Goal: Task Accomplishment & Management: Use online tool/utility

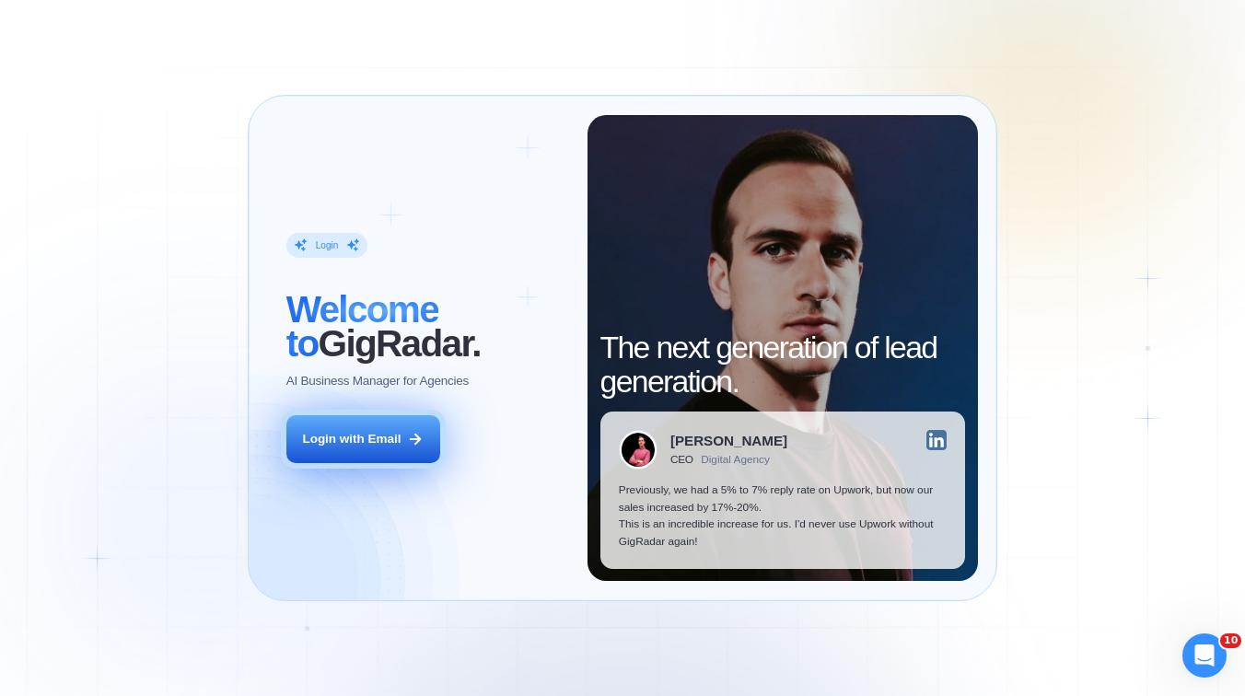
click at [392, 434] on div "Login with Email" at bounding box center [351, 439] width 99 height 17
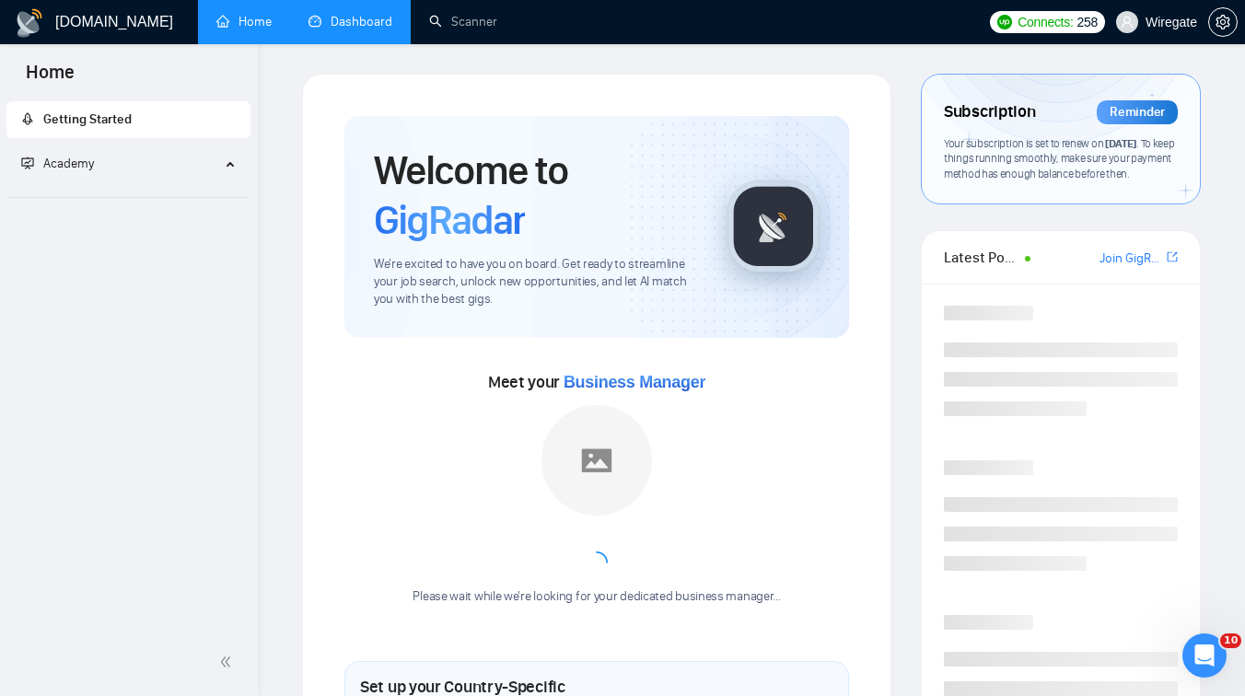
click at [373, 14] on link "Dashboard" at bounding box center [351, 22] width 84 height 16
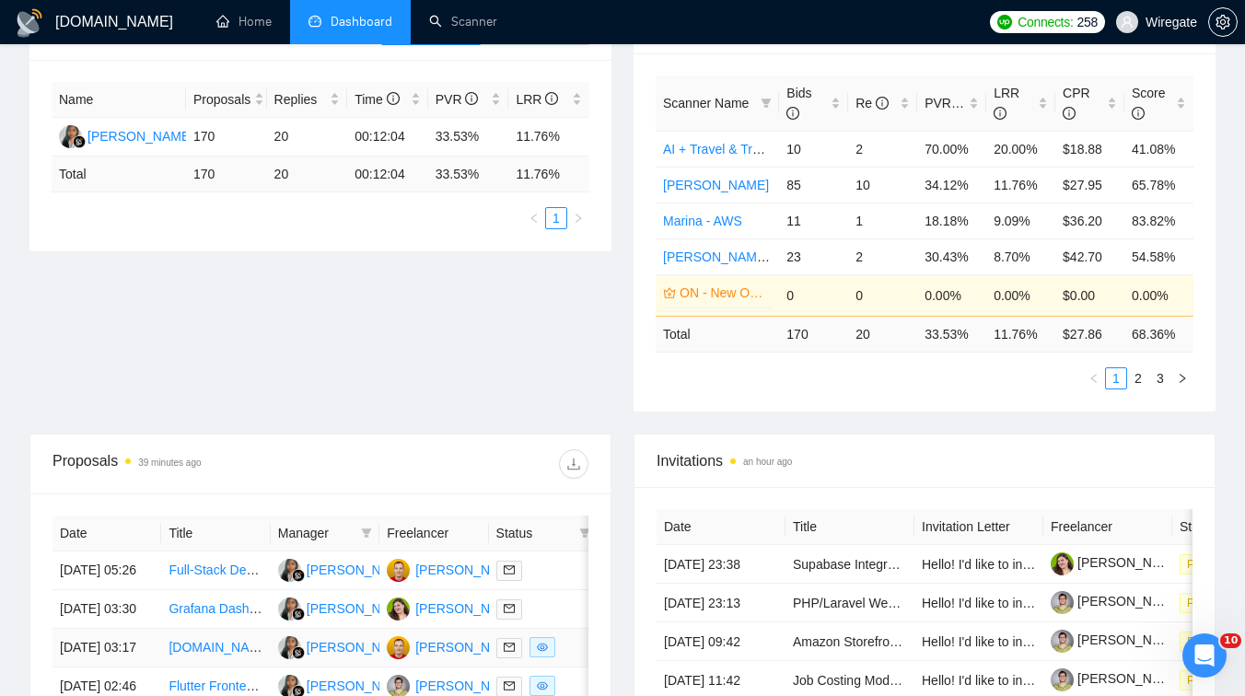
scroll to position [183, 0]
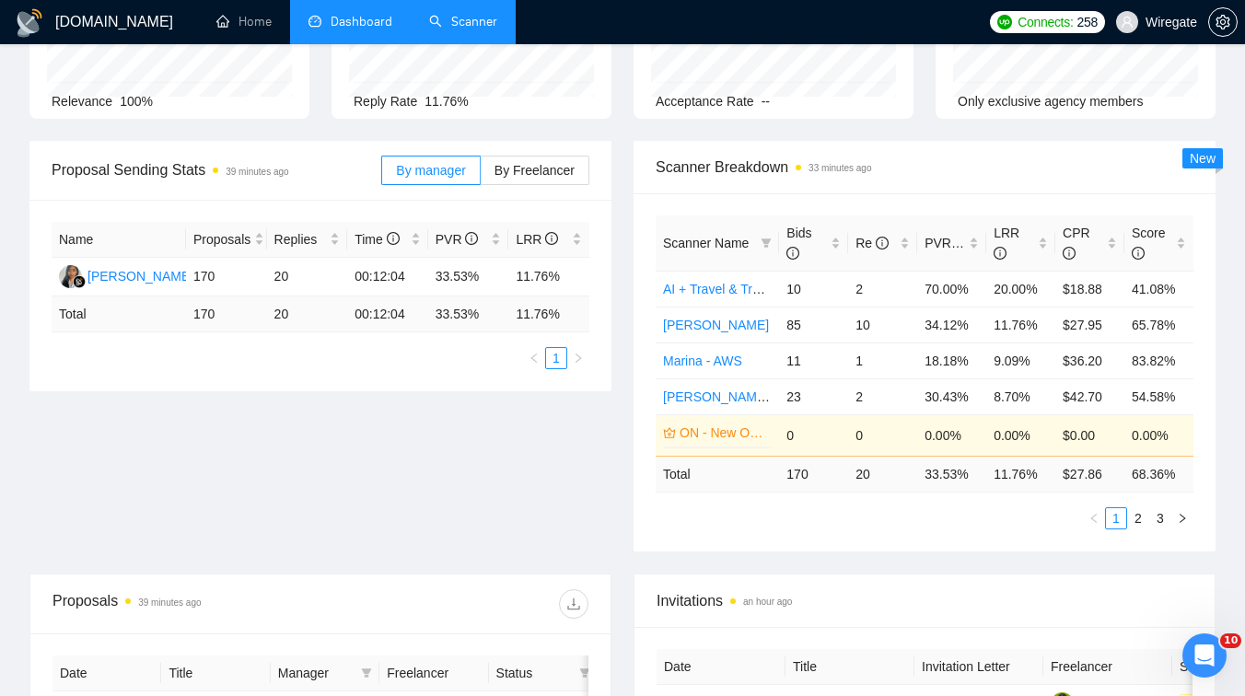
click at [449, 19] on link "Scanner" at bounding box center [463, 22] width 68 height 16
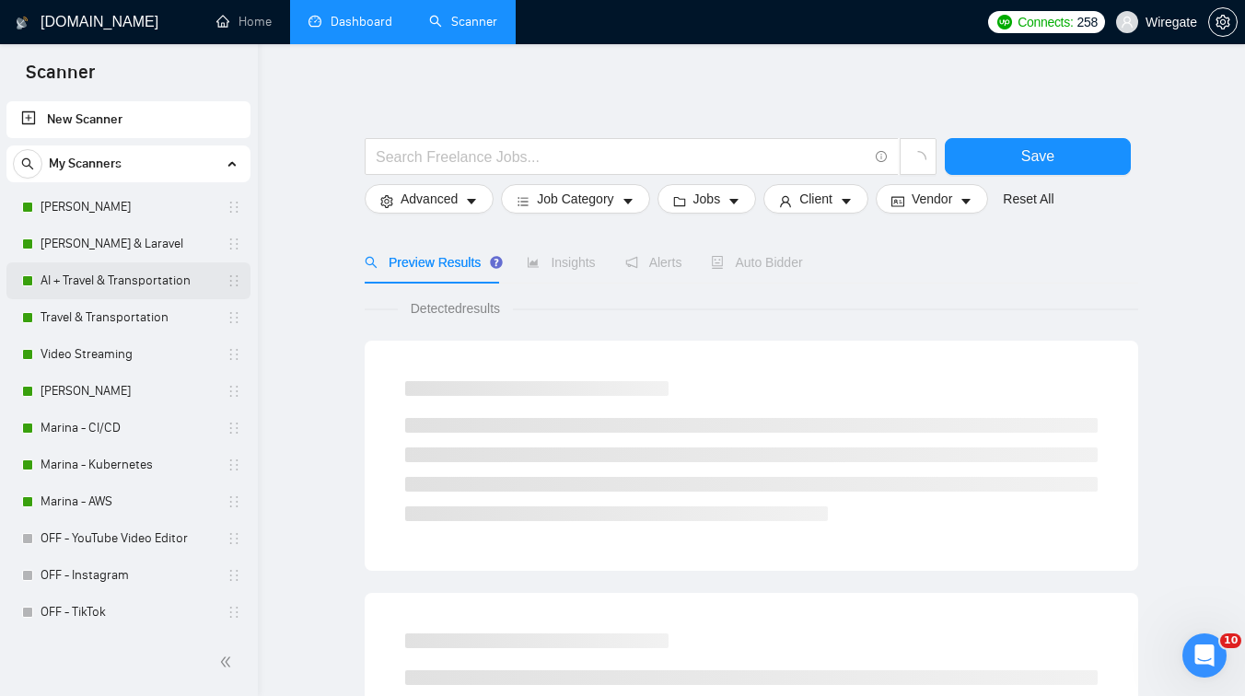
click at [153, 276] on link "AI + Travel & Transportation" at bounding box center [128, 280] width 175 height 37
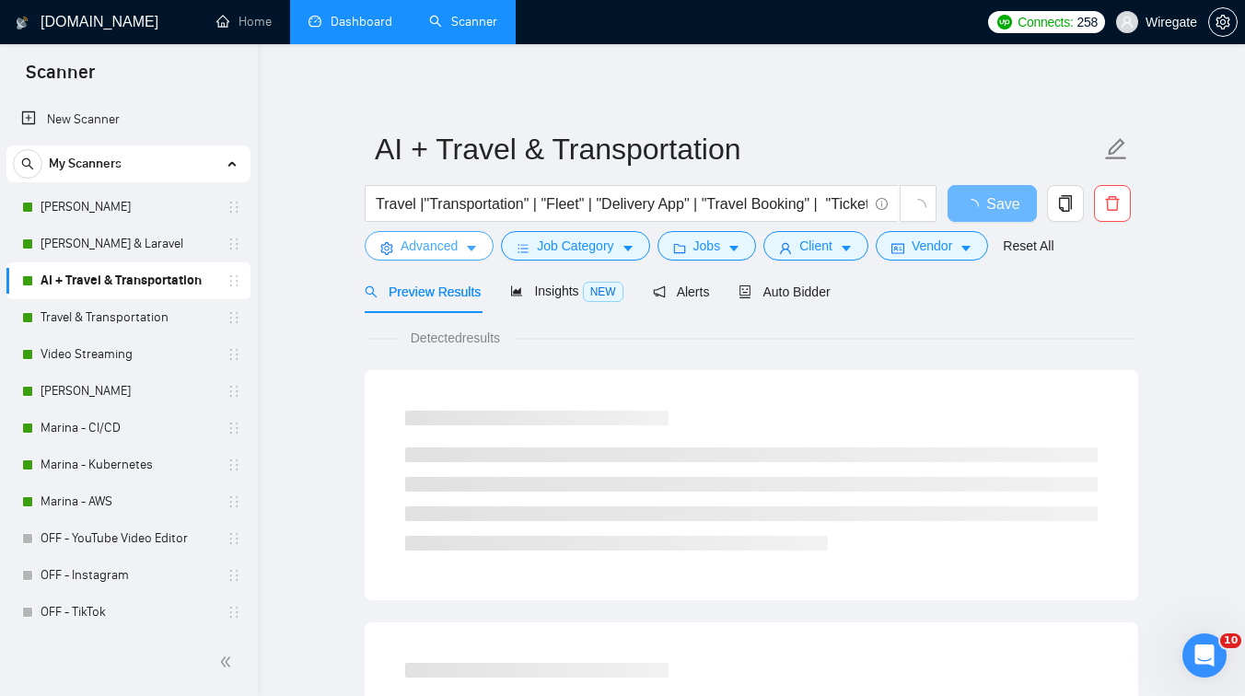
click at [437, 231] on button "Advanced" at bounding box center [429, 245] width 129 height 29
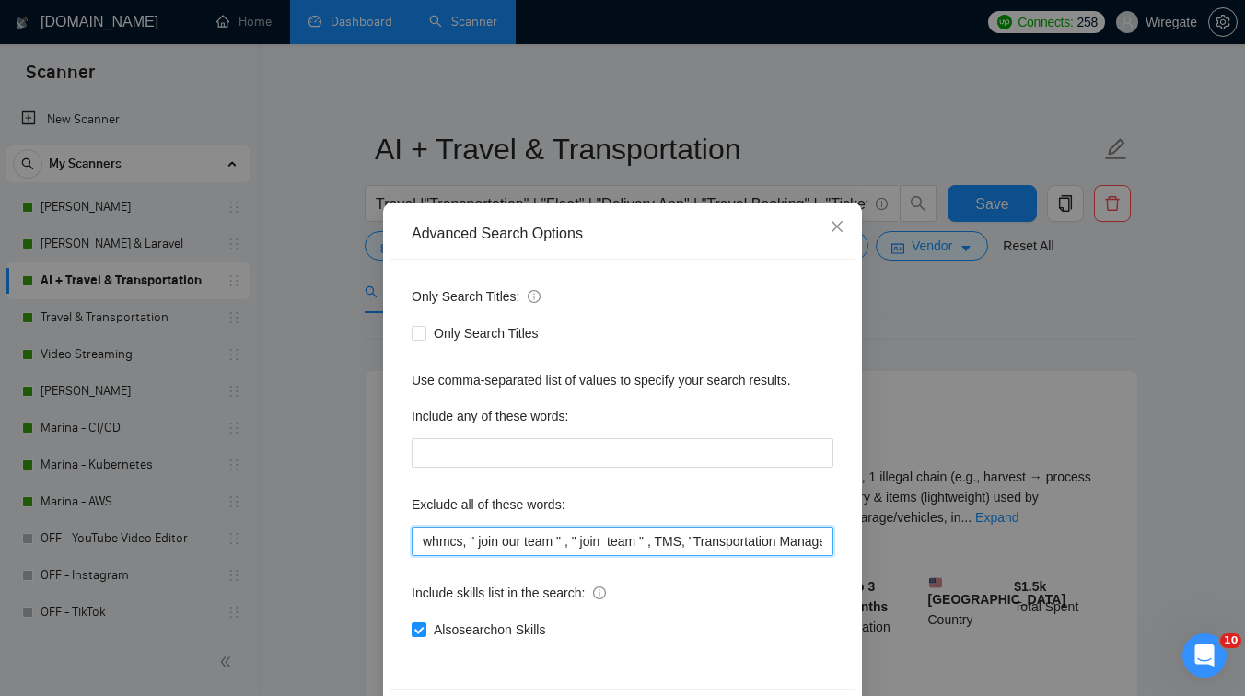
click at [416, 541] on input "whmcs, " join our team " , " join team " , TMS, "Transportation Management Syst…" at bounding box center [623, 541] width 422 height 29
paste input "game server development и Enfusion Engine"
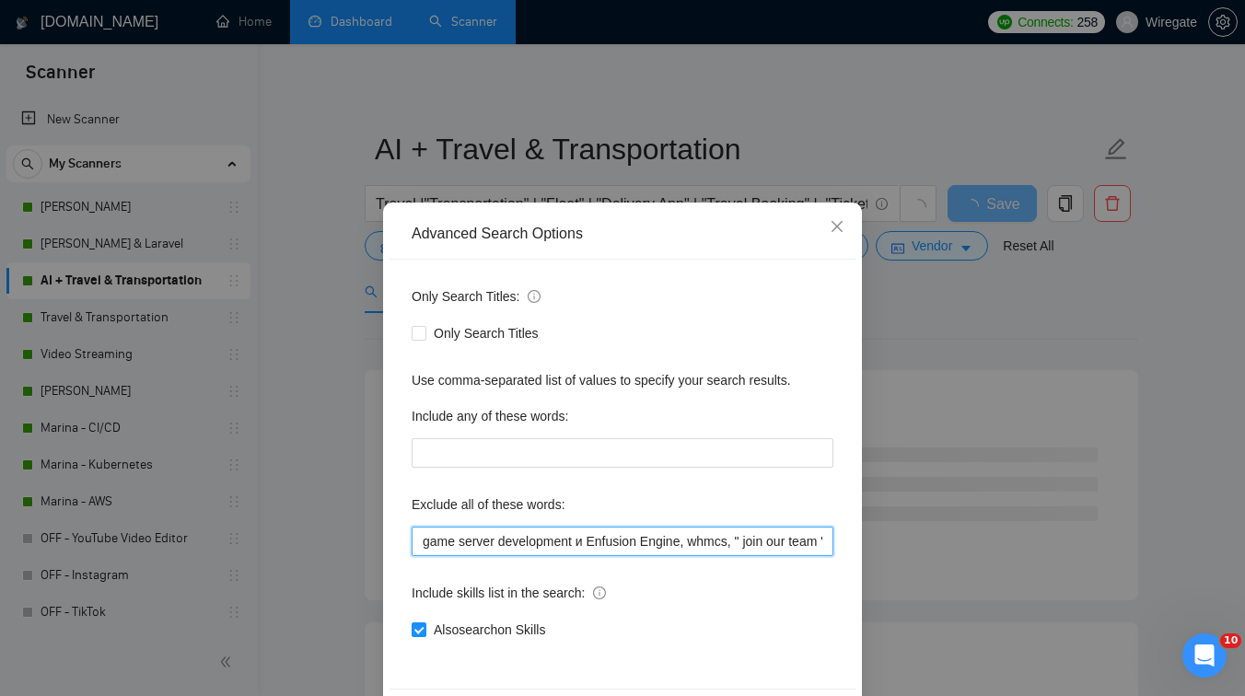
click at [594, 538] on input "game server development и Enfusion Engine, whmcs, " join our team " , " join te…" at bounding box center [623, 541] width 422 height 29
click at [693, 542] on input "game server development и "Enfusion Engine, whmcs, " join our team " , " join t…" at bounding box center [623, 541] width 422 height 29
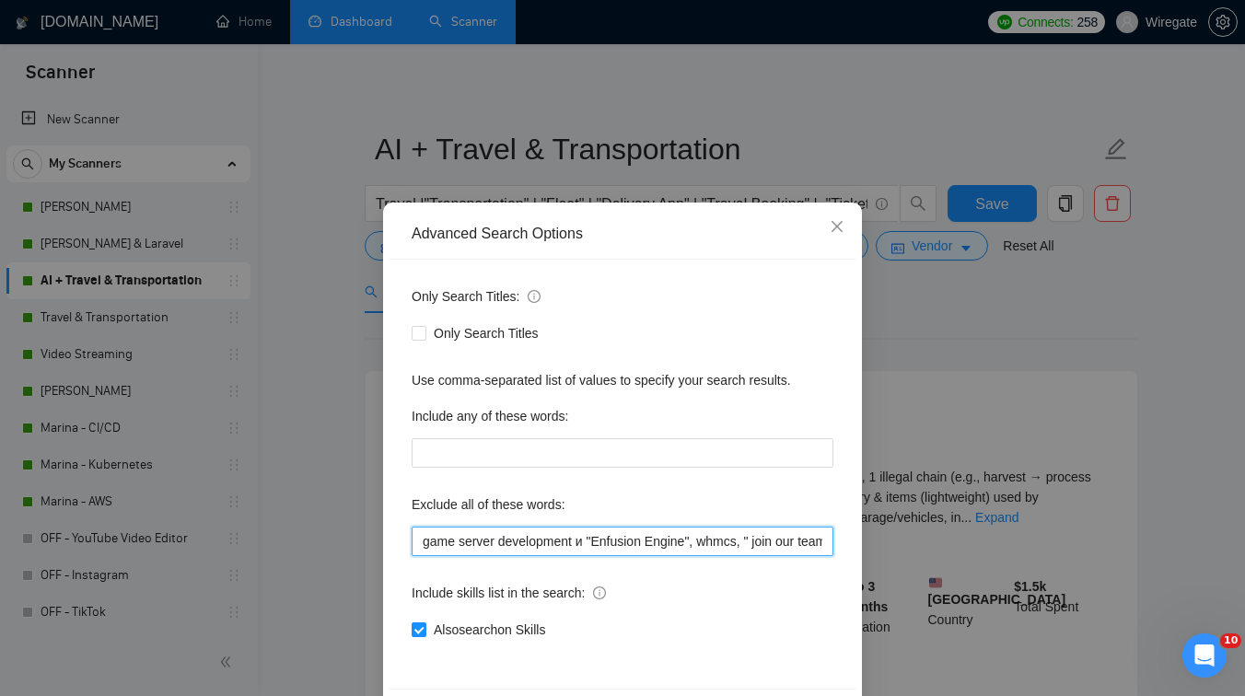
click at [592, 548] on input "game server development и "Enfusion Engine", whmcs, " join our team " , " join …" at bounding box center [623, 541] width 422 height 29
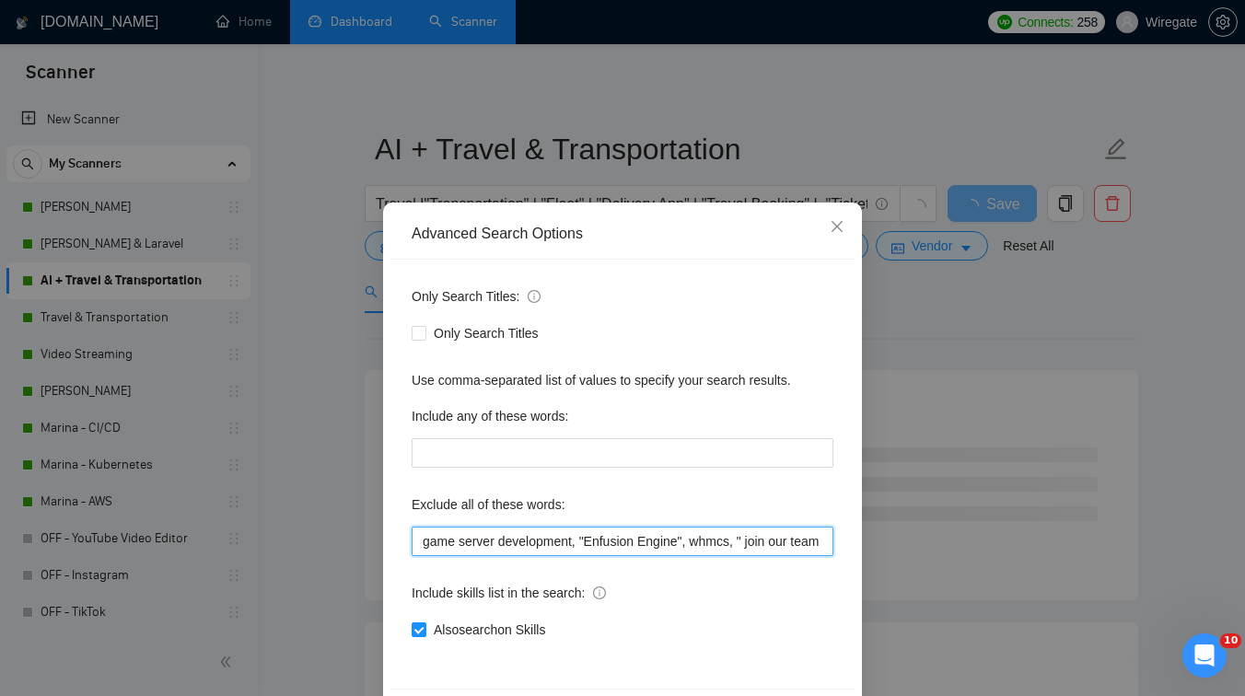
click at [577, 542] on input "game server development, "Enfusion Engine", whmcs, " join our team " , " join t…" at bounding box center [623, 541] width 422 height 29
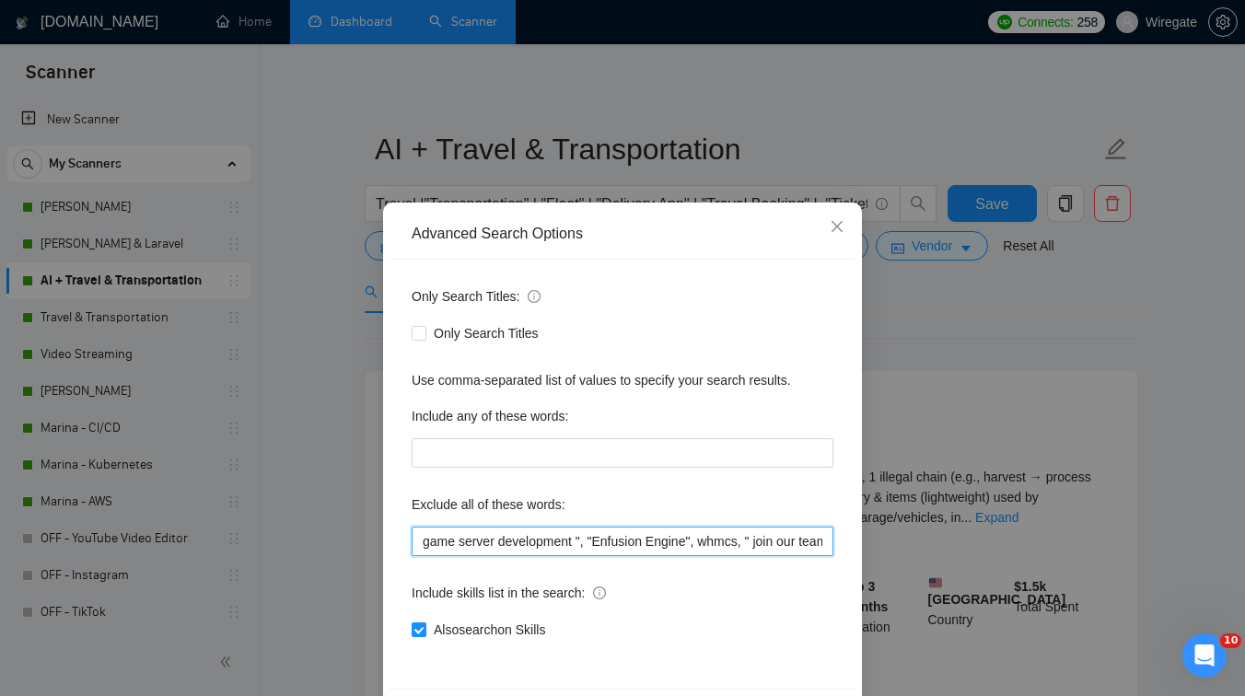
click at [421, 548] on input "game server development ", "Enfusion Engine", whmcs, " join our team " , " join…" at bounding box center [623, 541] width 422 height 29
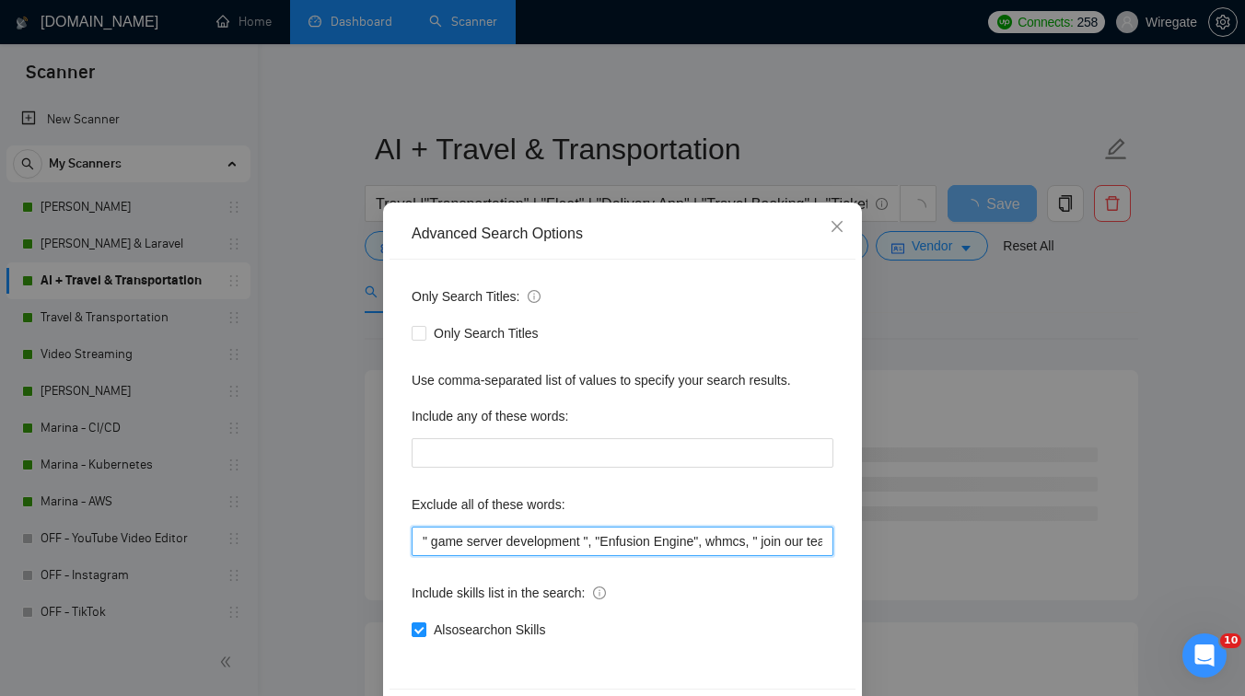
drag, startPoint x: 713, startPoint y: 542, endPoint x: 348, endPoint y: 537, distance: 364.8
click at [348, 537] on div "Advanced Search Options Only Search Titles: Only Search Titles Use comma-separa…" at bounding box center [622, 348] width 1245 height 696
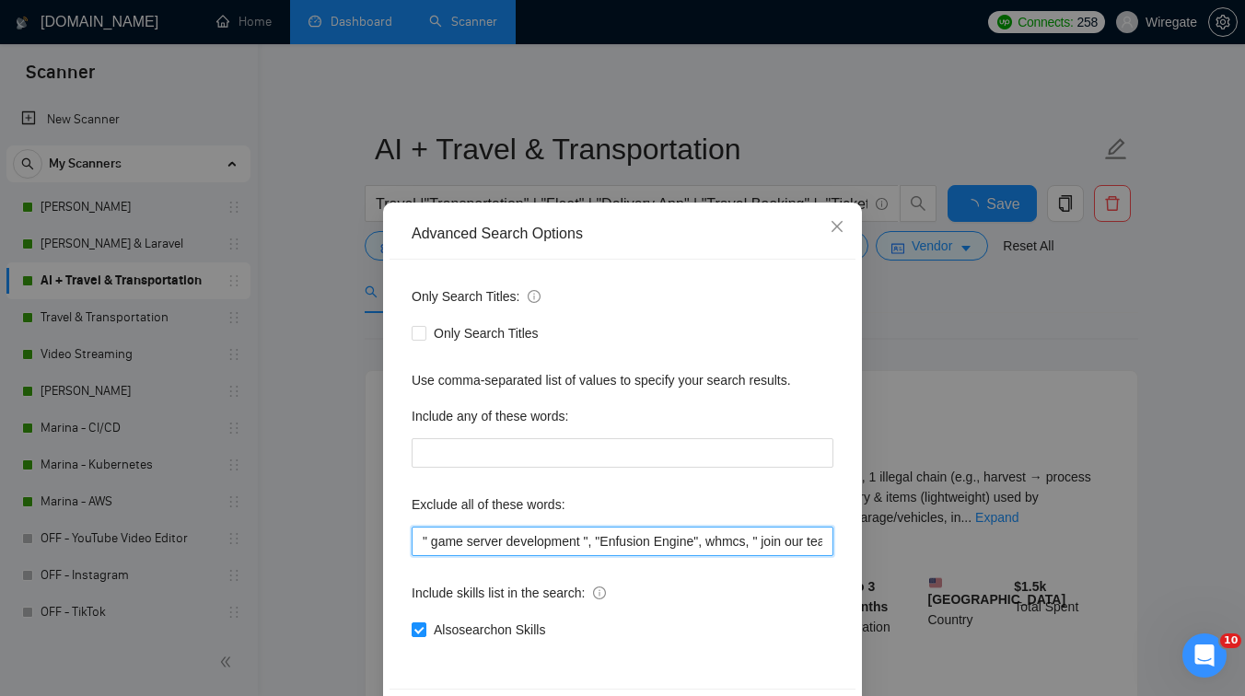
scroll to position [70, 0]
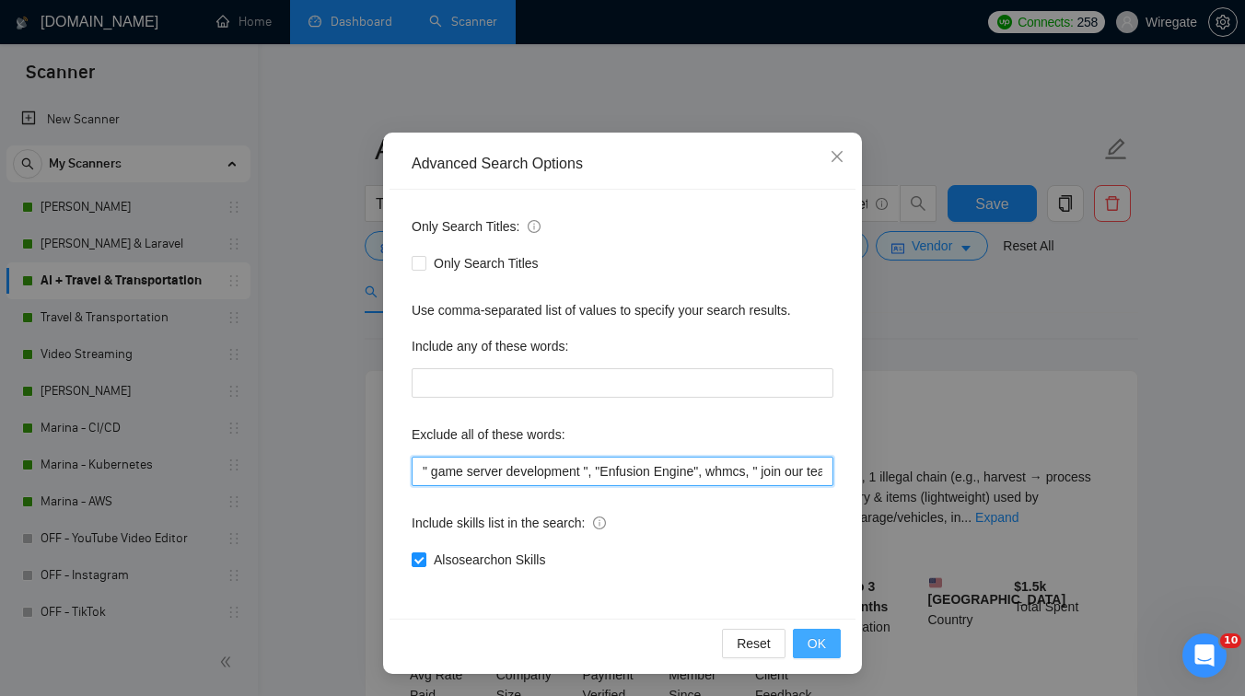
type input "" game server development ", "Enfusion Engine", whmcs, " join our team " , " jo…"
click at [819, 639] on span "OK" at bounding box center [817, 644] width 18 height 20
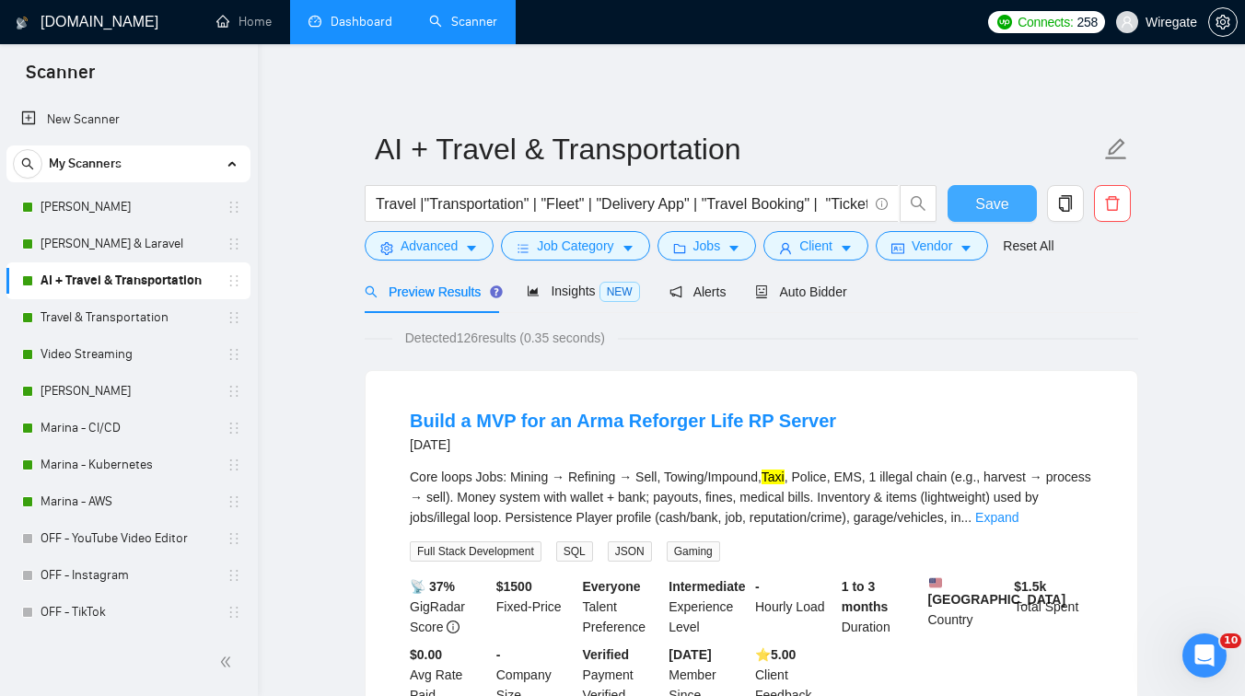
click at [966, 207] on button "Save" at bounding box center [992, 203] width 89 height 37
click at [134, 308] on link "Travel & Transportation" at bounding box center [128, 317] width 175 height 37
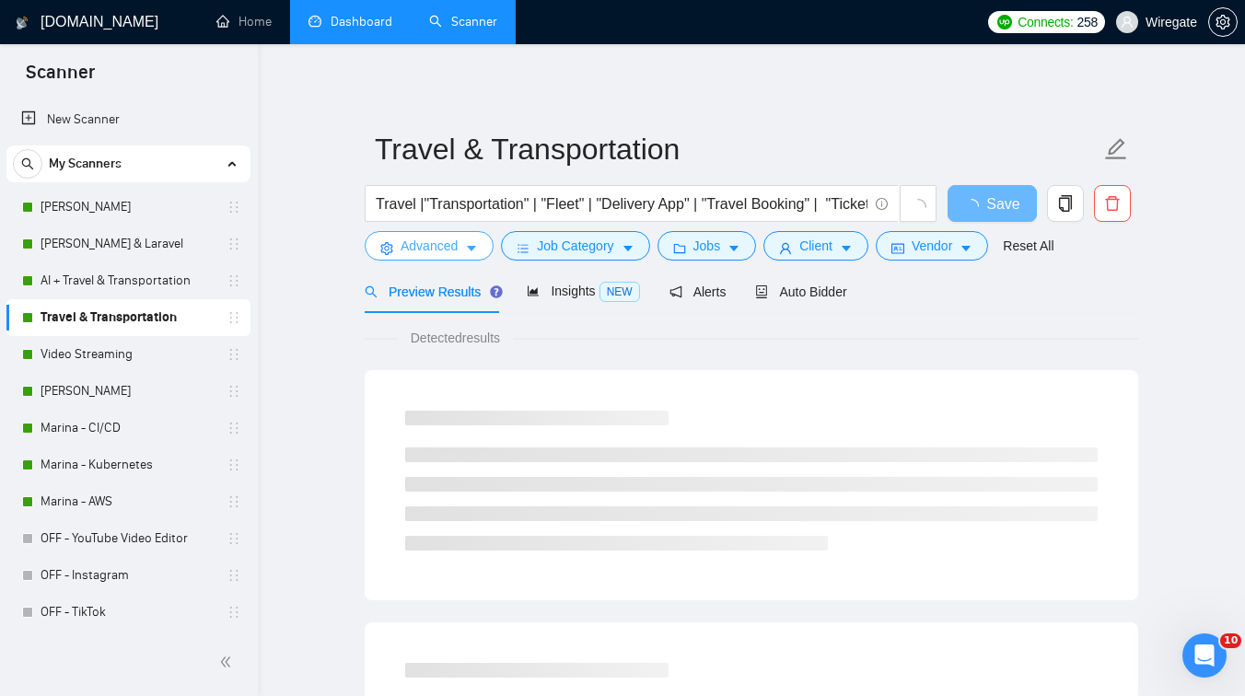
click at [438, 252] on span "Advanced" at bounding box center [429, 246] width 57 height 20
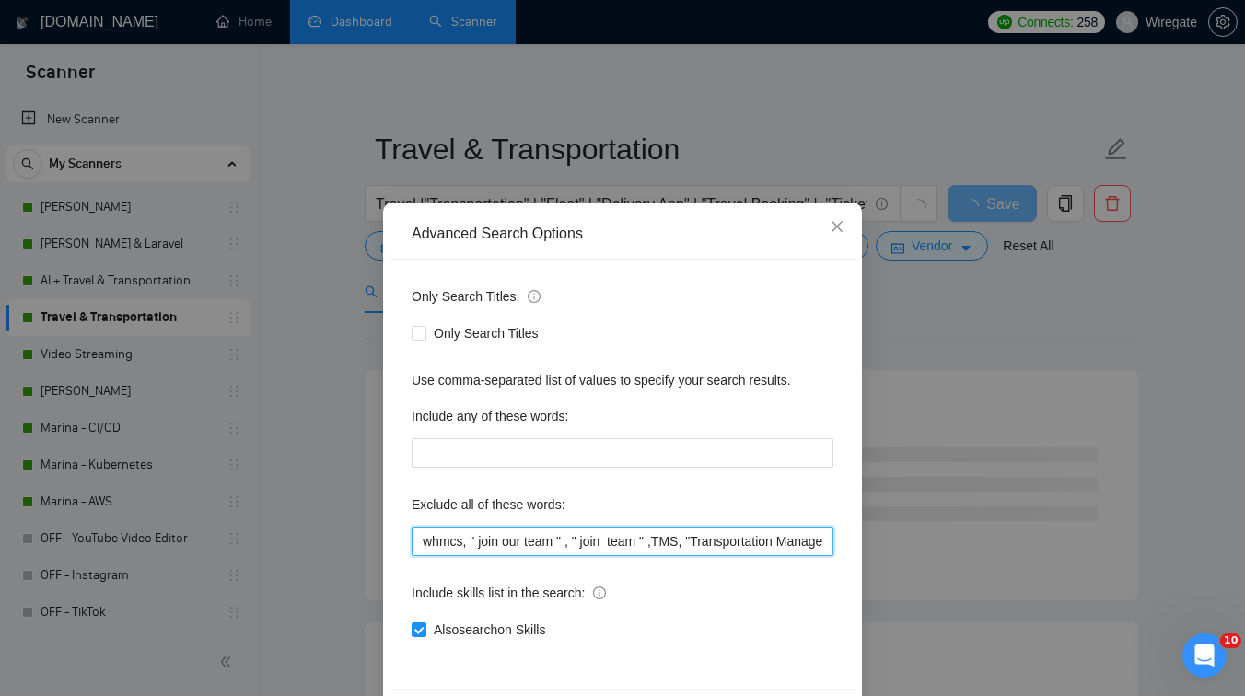
click at [419, 541] on input "whmcs, " join our team " , " join team " ,TMS, "Transportation Management Syste…" at bounding box center [623, 541] width 422 height 29
paste input "" game server development ", "Enfusion Engine","
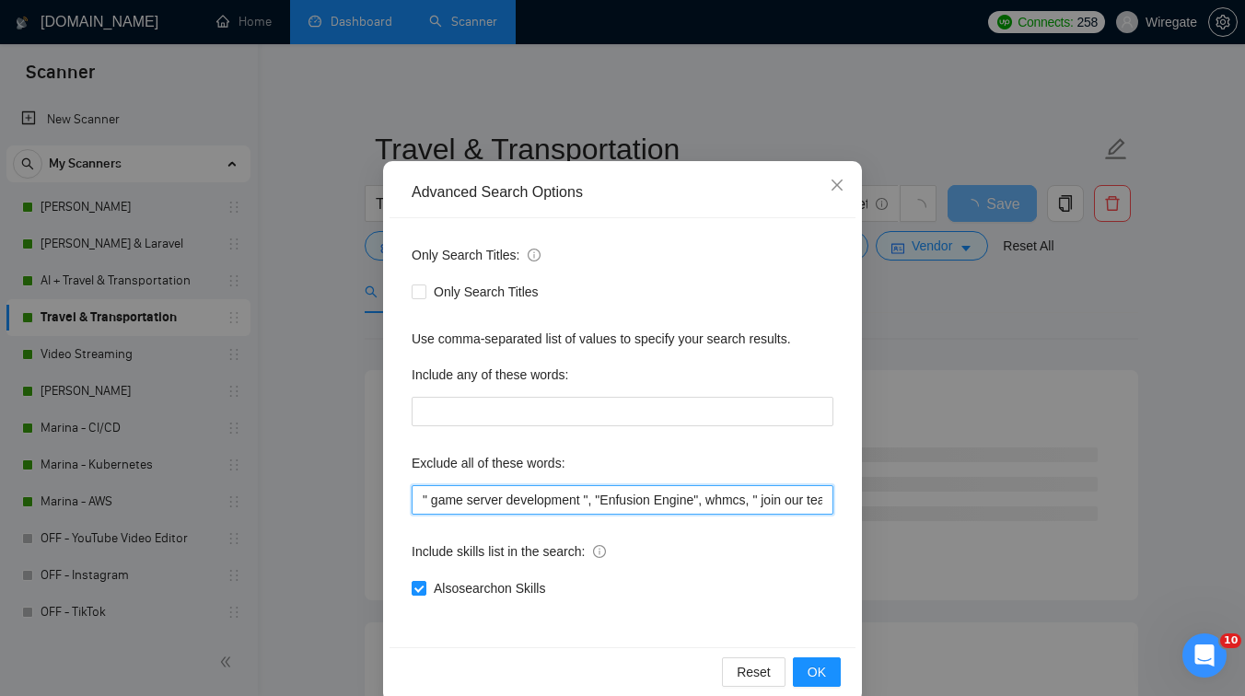
scroll to position [70, 0]
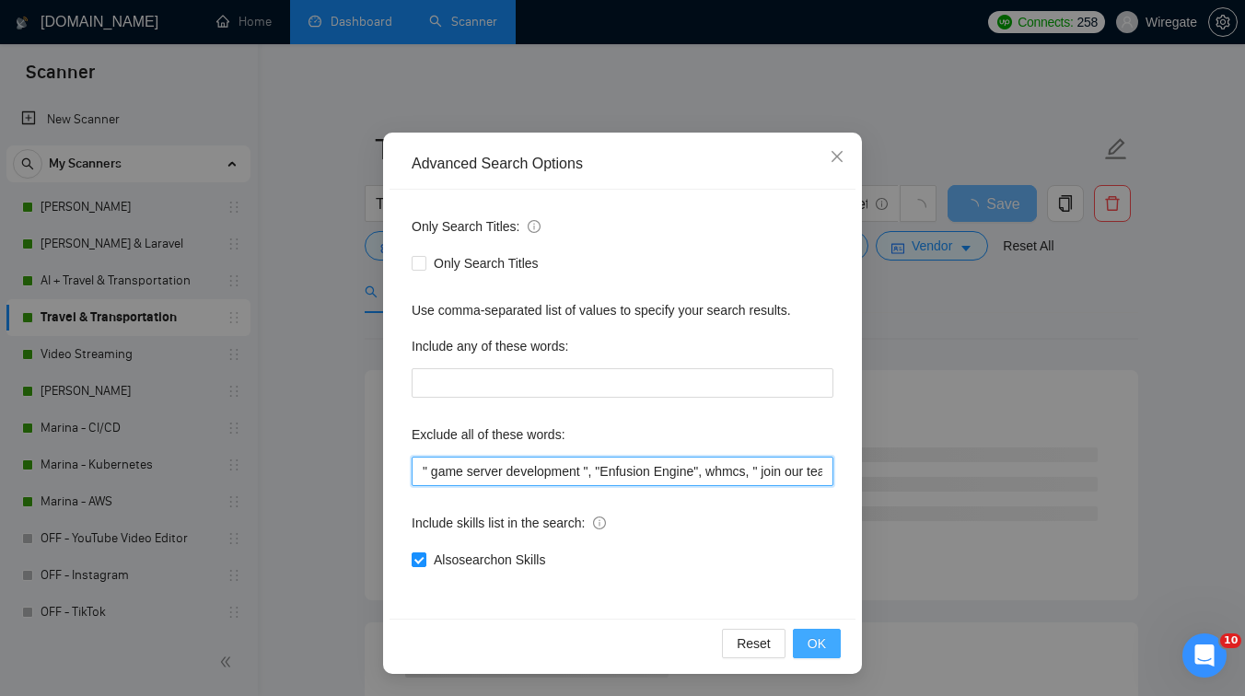
type input "" game server development ", "Enfusion Engine", whmcs, " join our team " , " jo…"
click at [829, 639] on button "OK" at bounding box center [817, 643] width 48 height 29
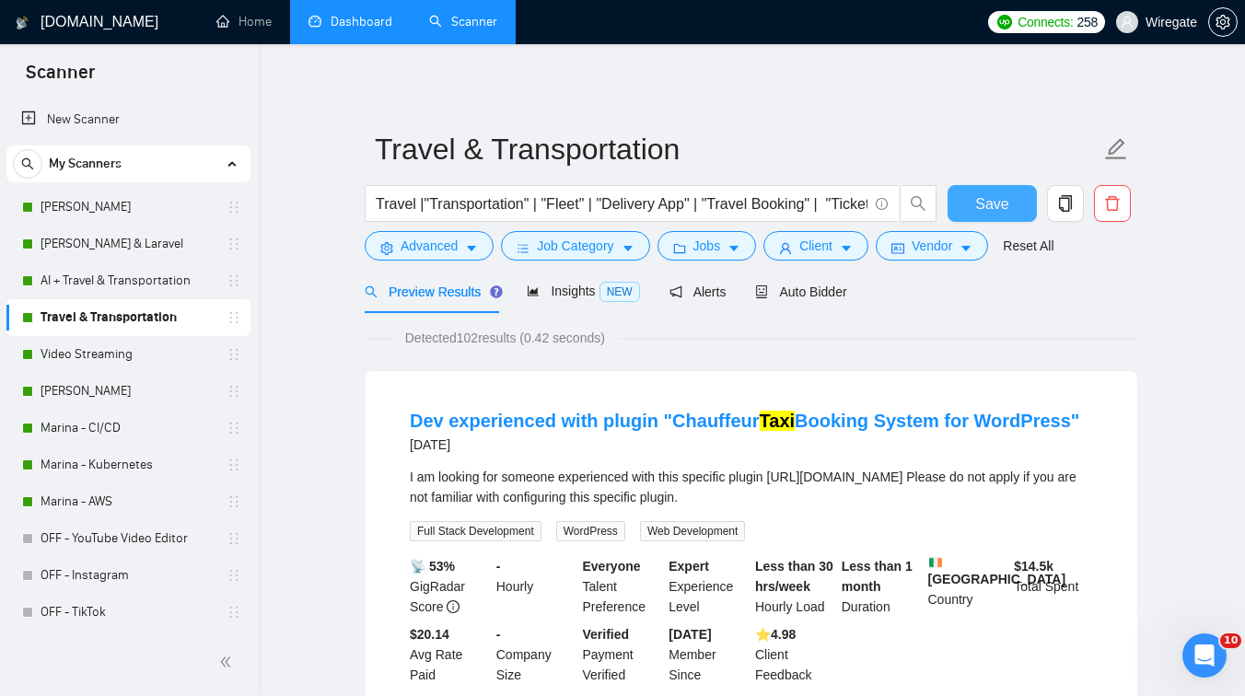
click at [989, 215] on span "Save" at bounding box center [991, 203] width 33 height 23
click at [370, 29] on link "Dashboard" at bounding box center [351, 22] width 84 height 16
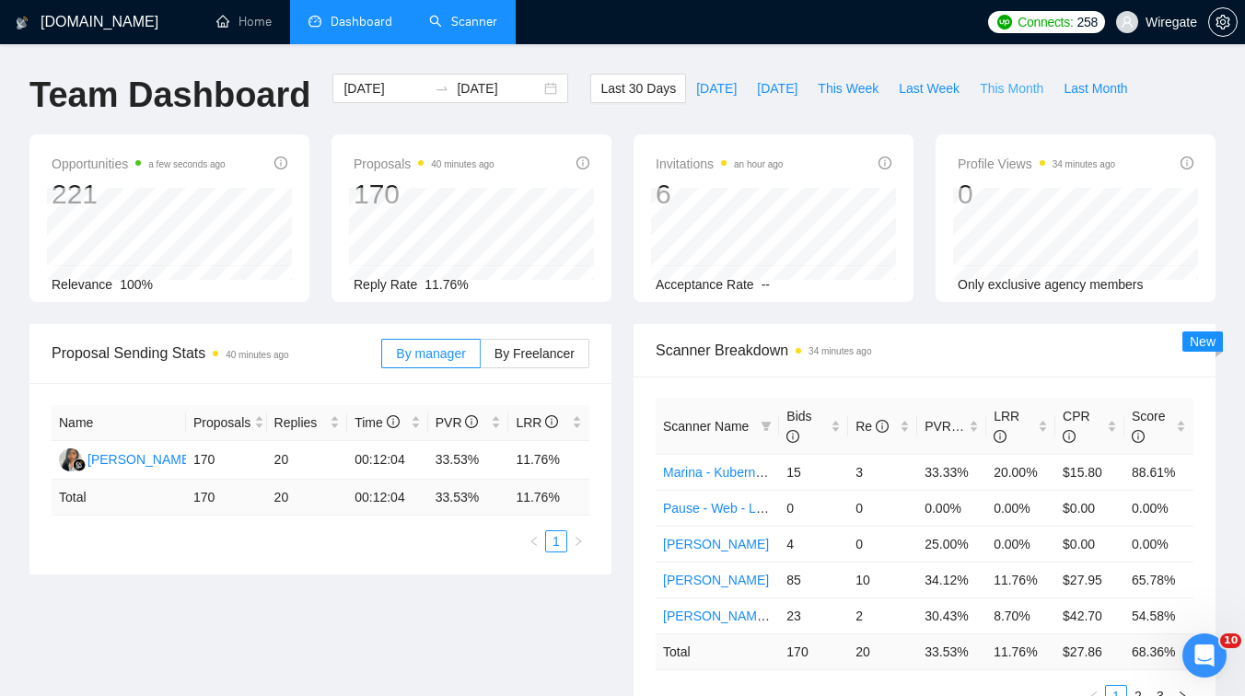
click at [1042, 90] on span "This Month" at bounding box center [1012, 88] width 64 height 20
type input "2025-09-01"
type input "2025-09-30"
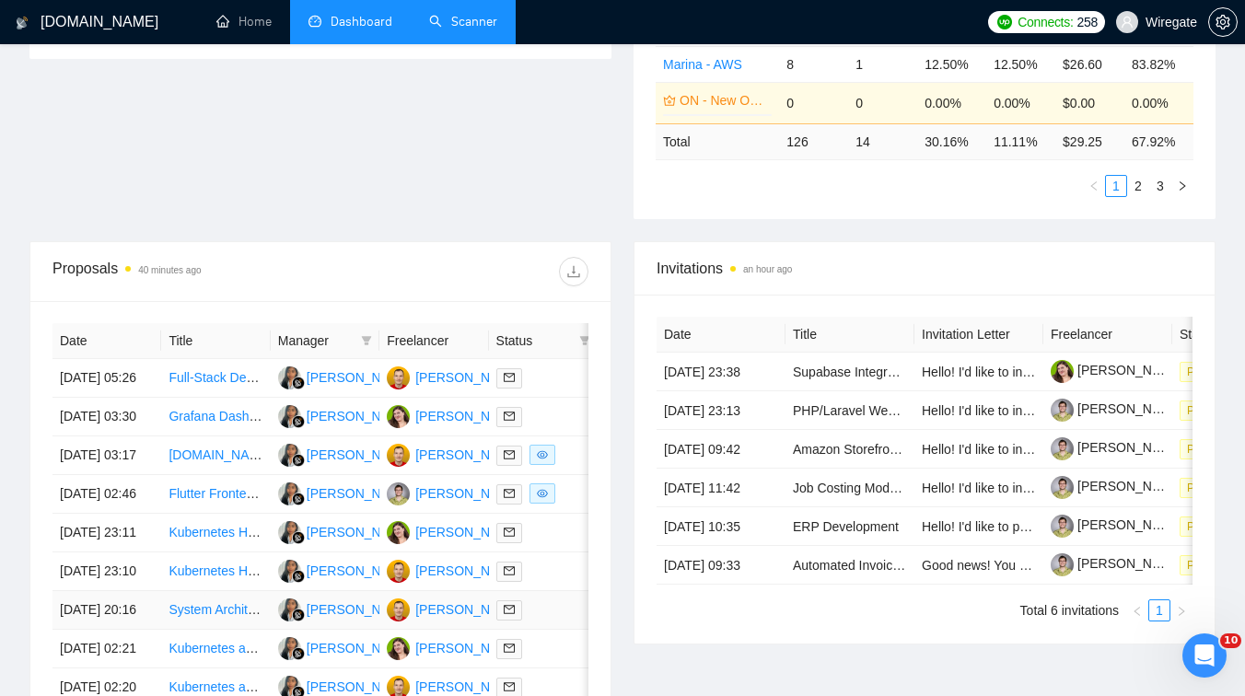
scroll to position [181, 0]
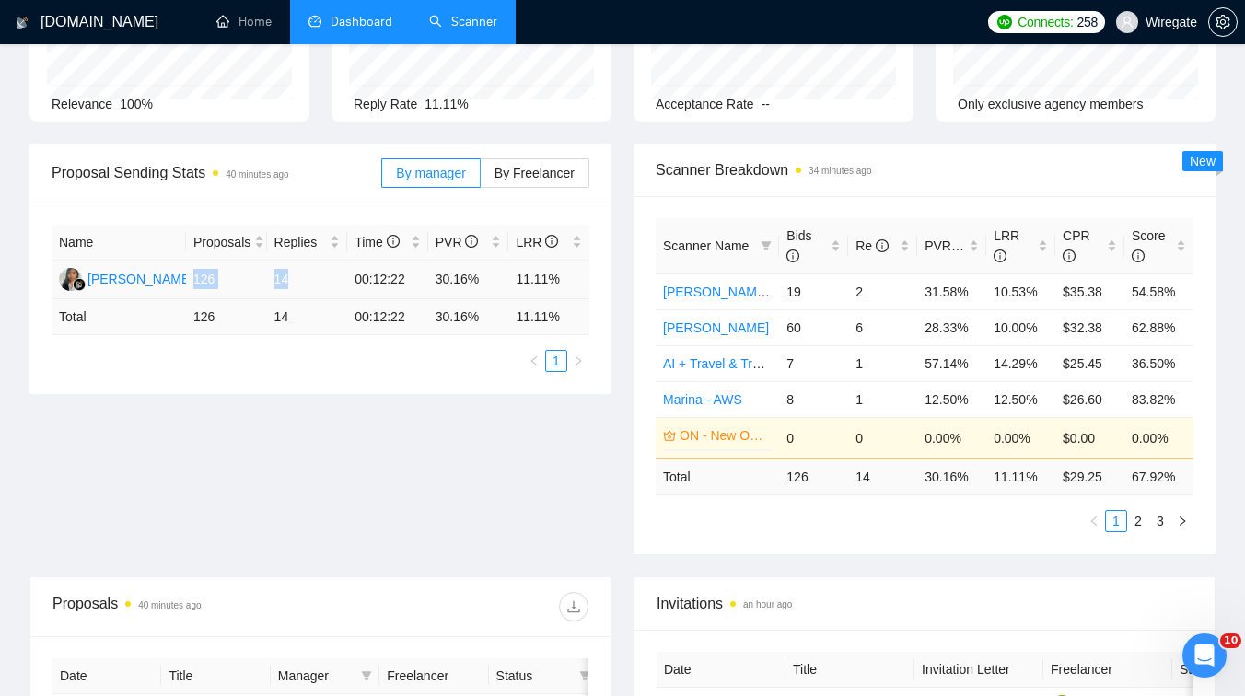
drag, startPoint x: 194, startPoint y: 281, endPoint x: 298, endPoint y: 283, distance: 104.1
click at [298, 283] on tr "Gusti Ayu Putu Maryani 126 14 00:12:22 30.16% 11.11%" at bounding box center [321, 280] width 538 height 39
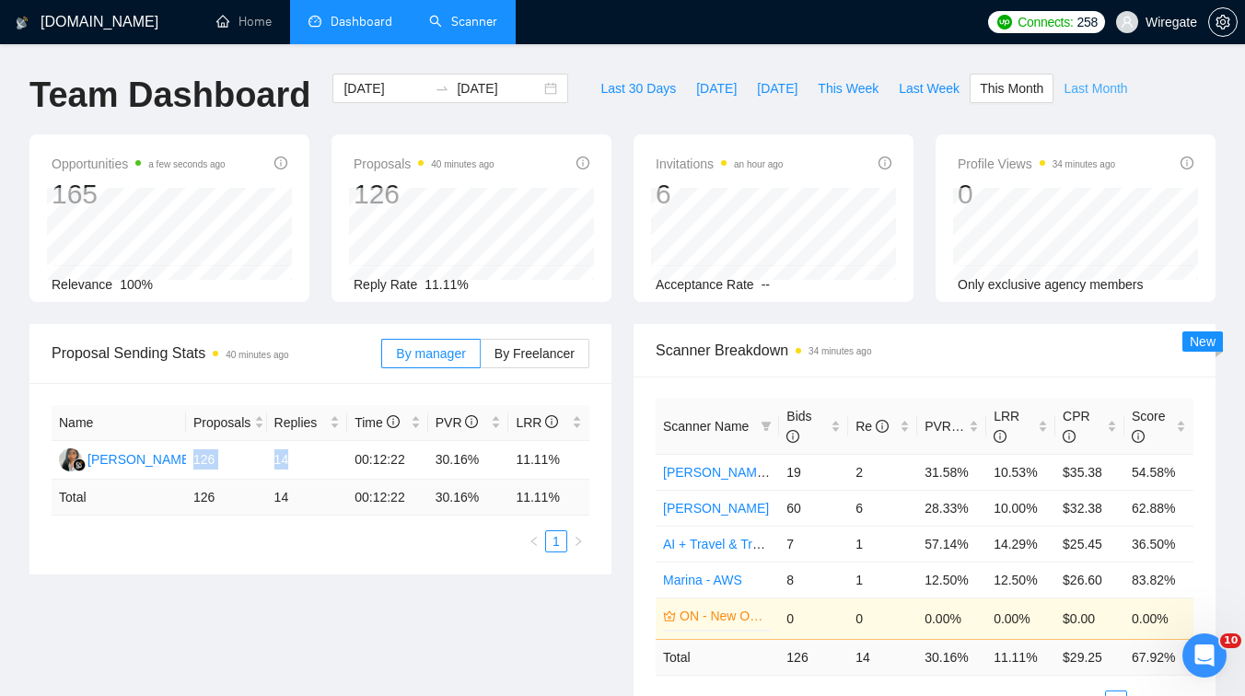
click at [1076, 87] on span "Last Month" at bounding box center [1096, 88] width 64 height 20
type input "2025-08-01"
type input "2025-08-31"
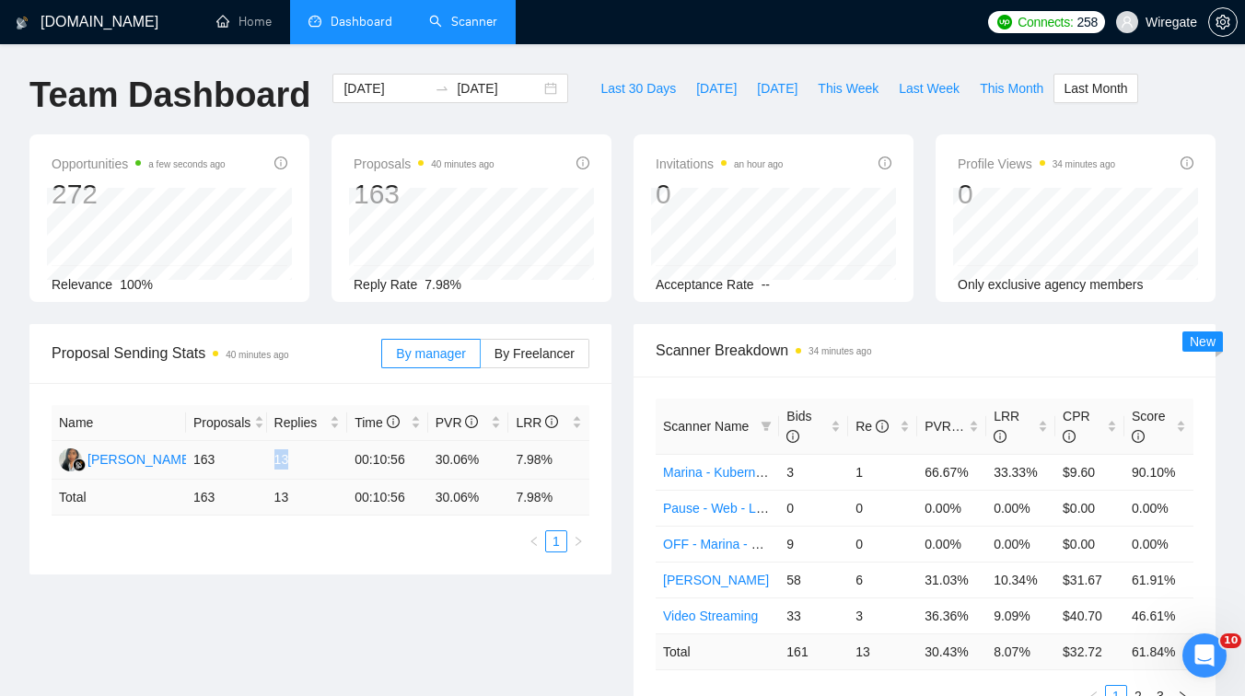
drag, startPoint x: 269, startPoint y: 460, endPoint x: 302, endPoint y: 464, distance: 33.5
click at [302, 464] on td "13" at bounding box center [307, 460] width 81 height 39
click at [1022, 84] on span "This Month" at bounding box center [1012, 88] width 64 height 20
type input "2025-09-01"
type input "2025-09-30"
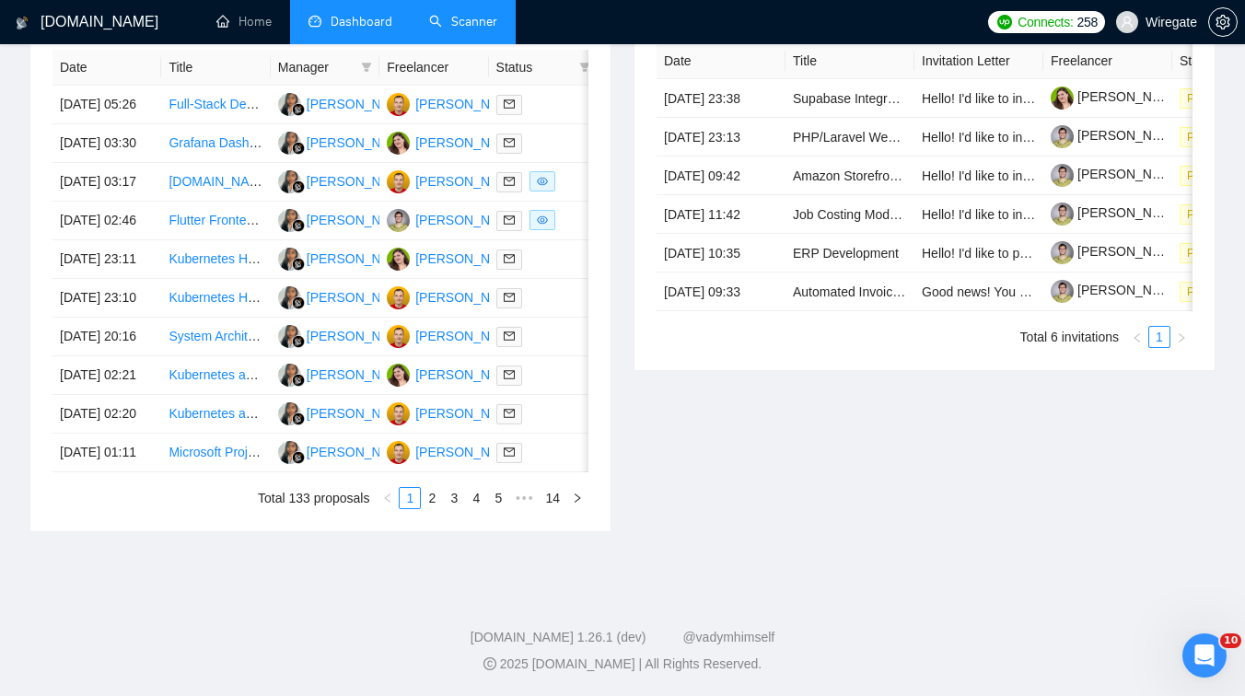
scroll to position [959, 0]
click at [432, 497] on link "2" at bounding box center [432, 498] width 20 height 20
click at [449, 508] on link "3" at bounding box center [454, 498] width 20 height 20
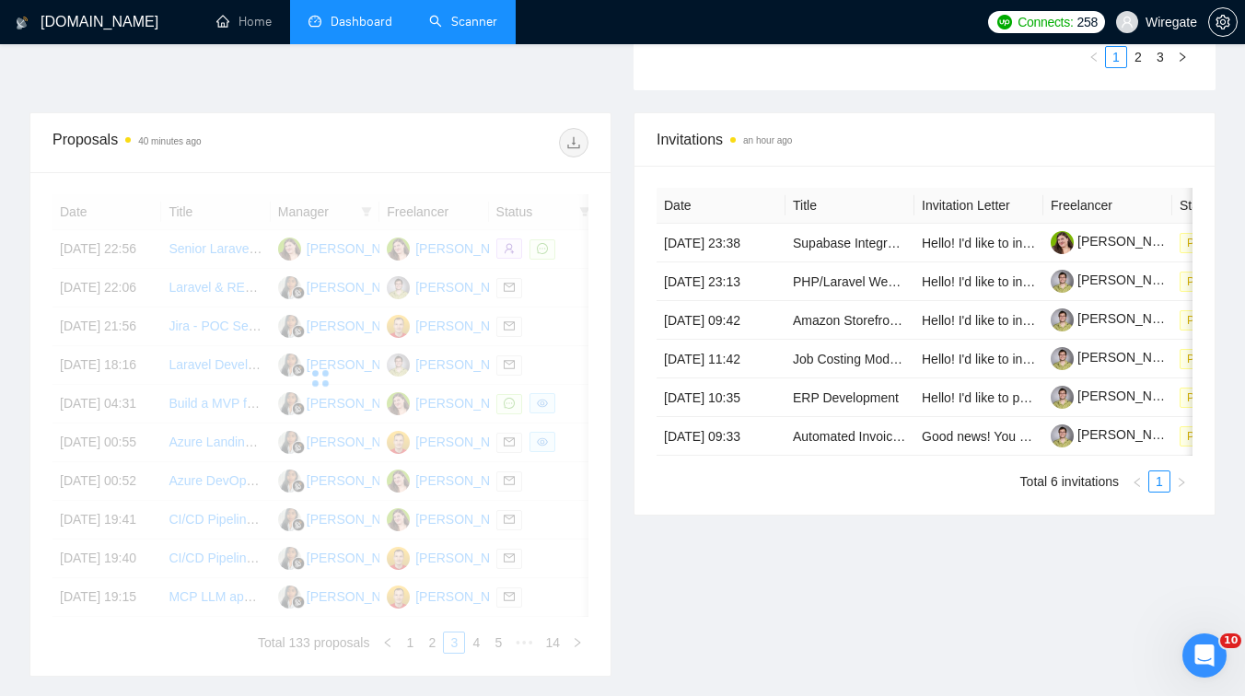
scroll to position [627, 0]
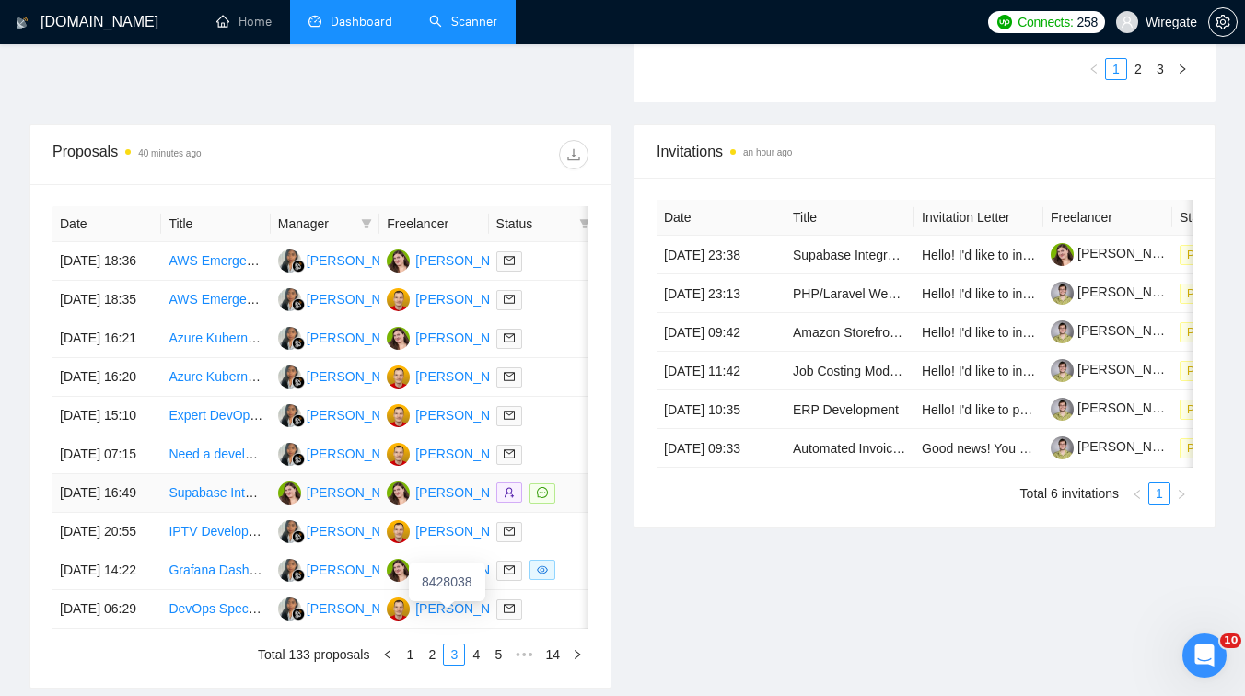
click at [442, 503] on div "Marina Sokolova" at bounding box center [468, 493] width 106 height 20
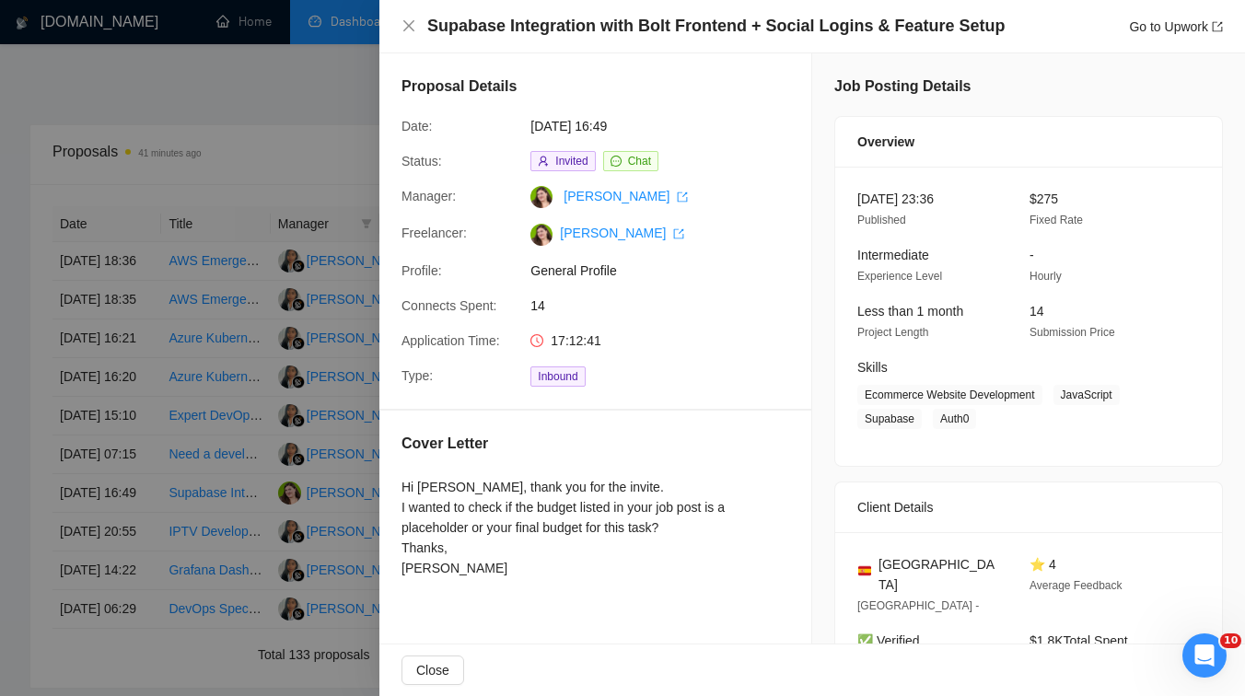
click at [276, 424] on div at bounding box center [622, 348] width 1245 height 696
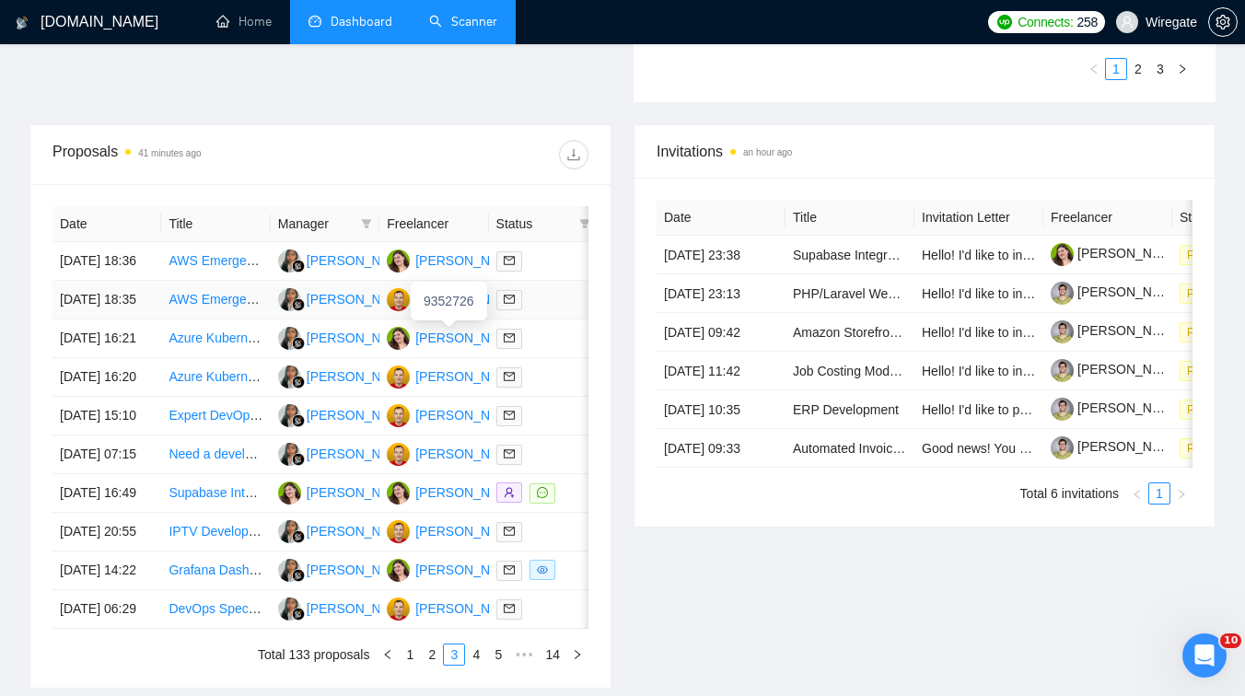
click at [427, 309] on div "Mikhail Shevtsov" at bounding box center [468, 299] width 106 height 20
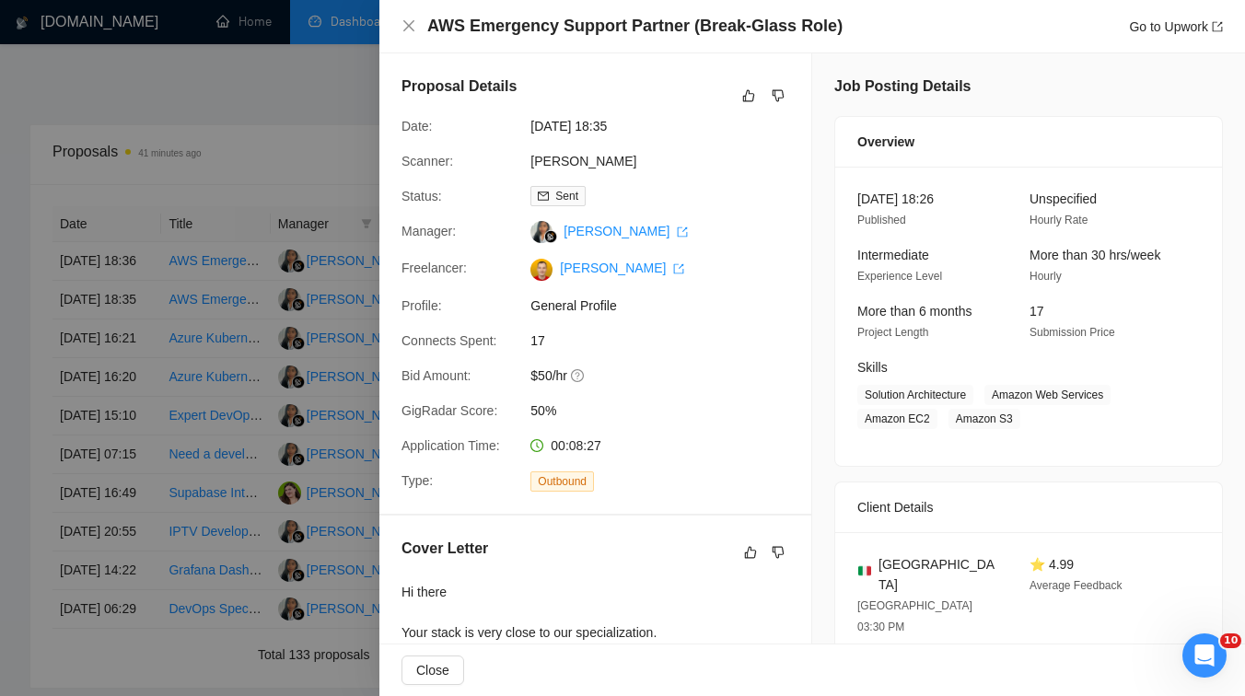
click at [296, 344] on div at bounding box center [622, 348] width 1245 height 696
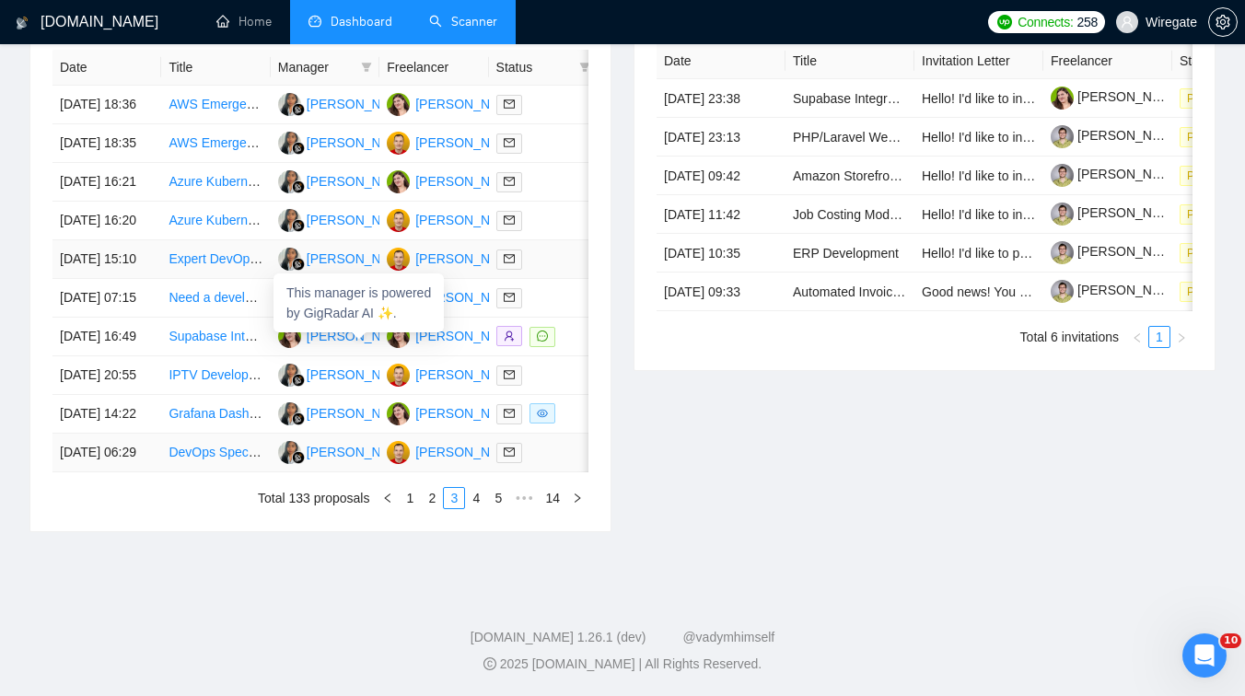
scroll to position [959, 0]
click at [414, 499] on link "1" at bounding box center [410, 498] width 20 height 20
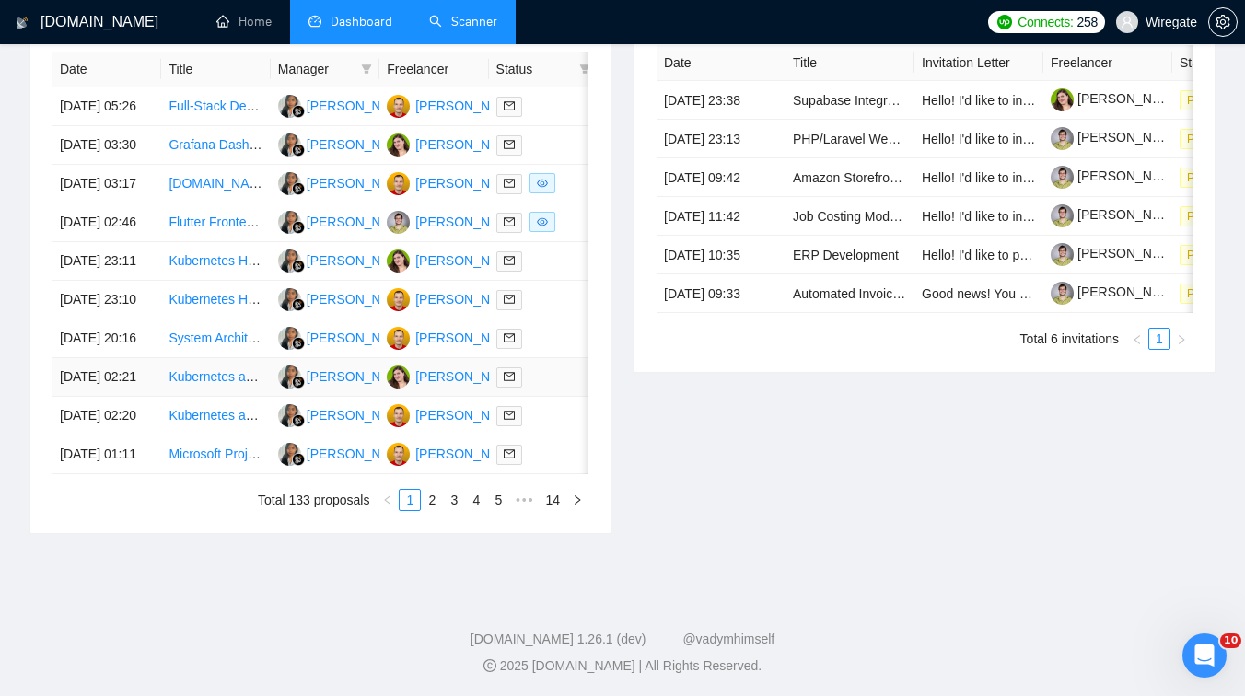
scroll to position [766, 0]
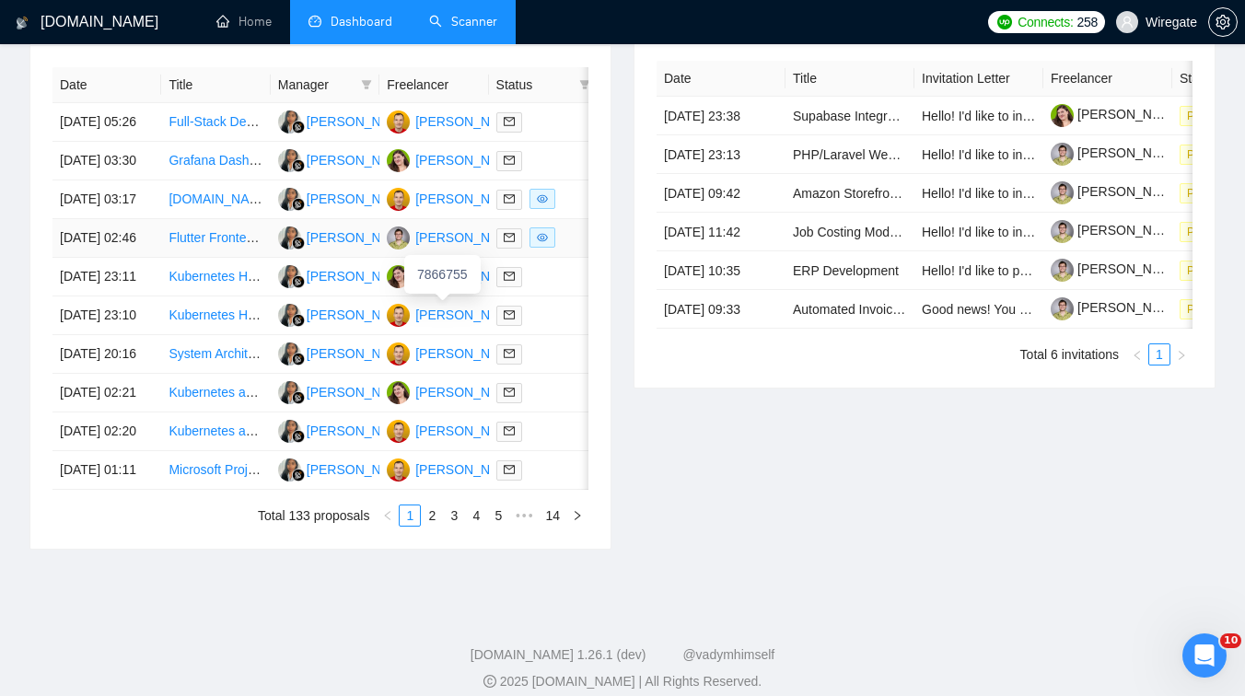
click at [479, 248] on div "Pavel Meshkov" at bounding box center [468, 237] width 106 height 20
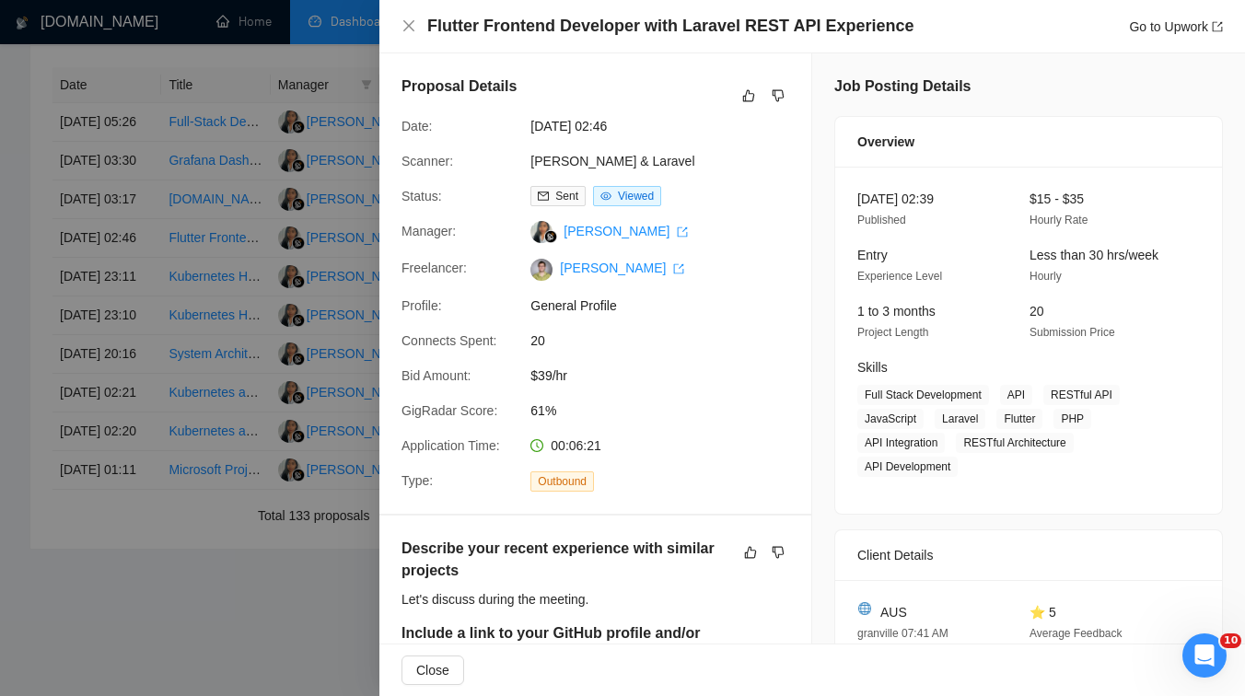
click at [297, 201] on div at bounding box center [622, 348] width 1245 height 696
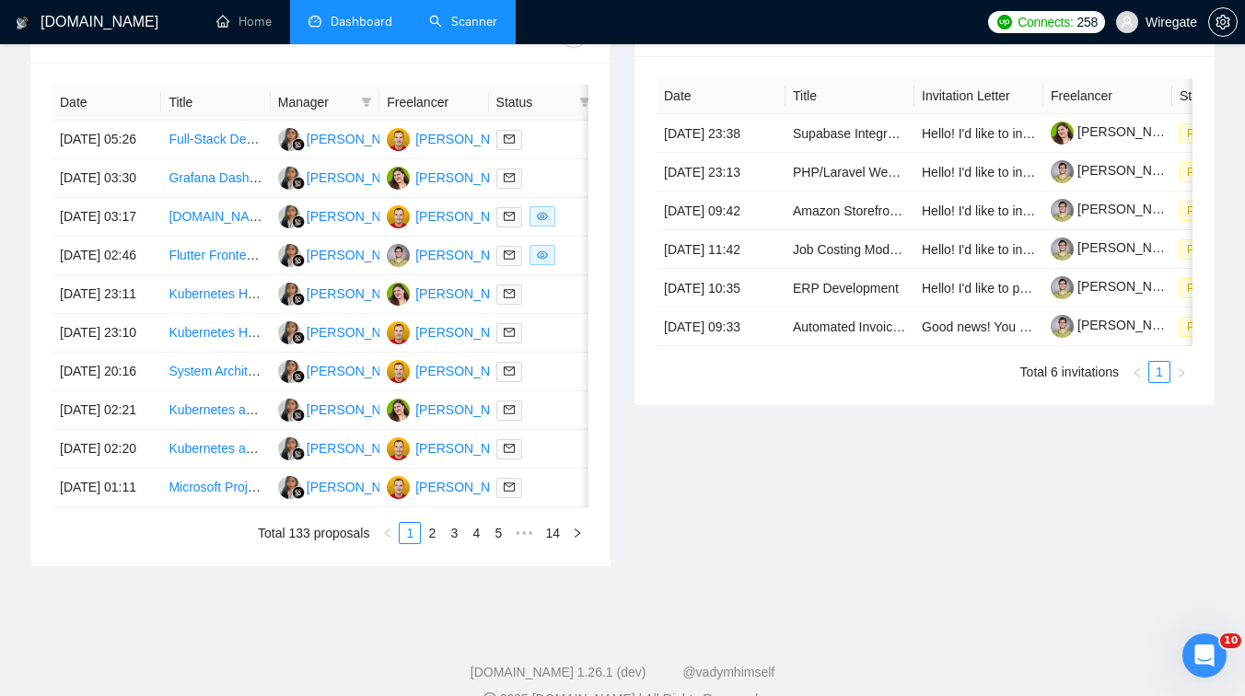
scroll to position [799, 0]
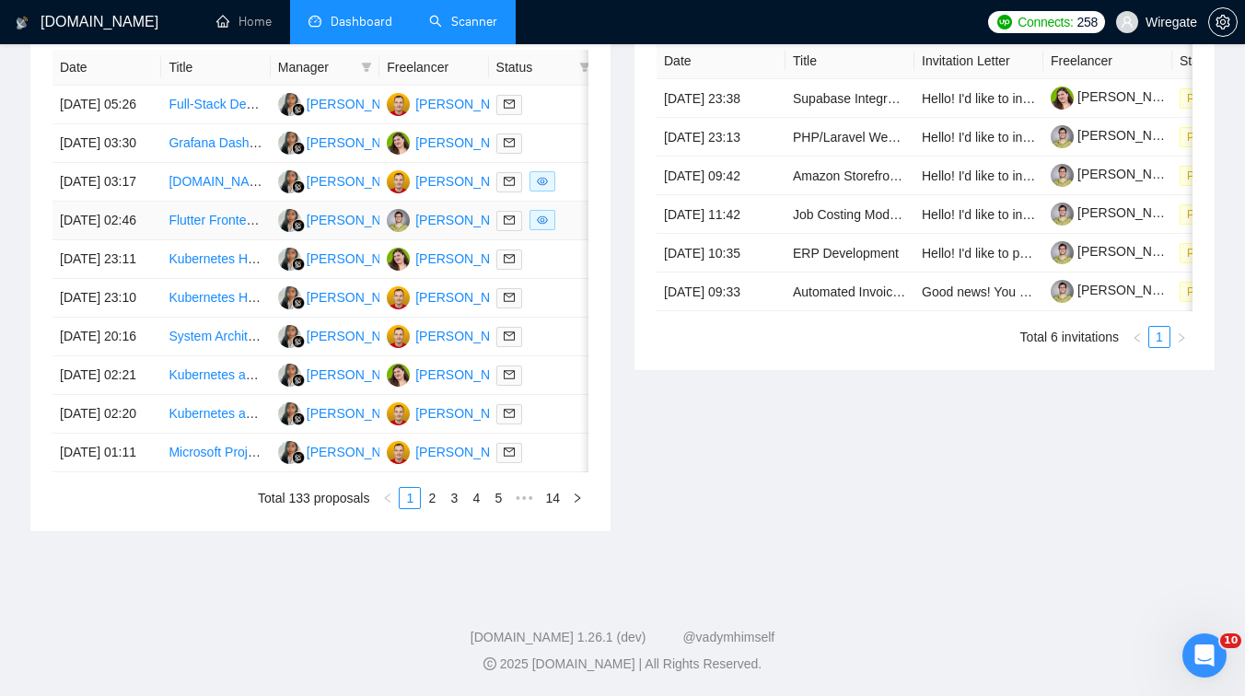
click at [241, 240] on td "Flutter Frontend Developer with Laravel REST API Experience" at bounding box center [215, 221] width 109 height 39
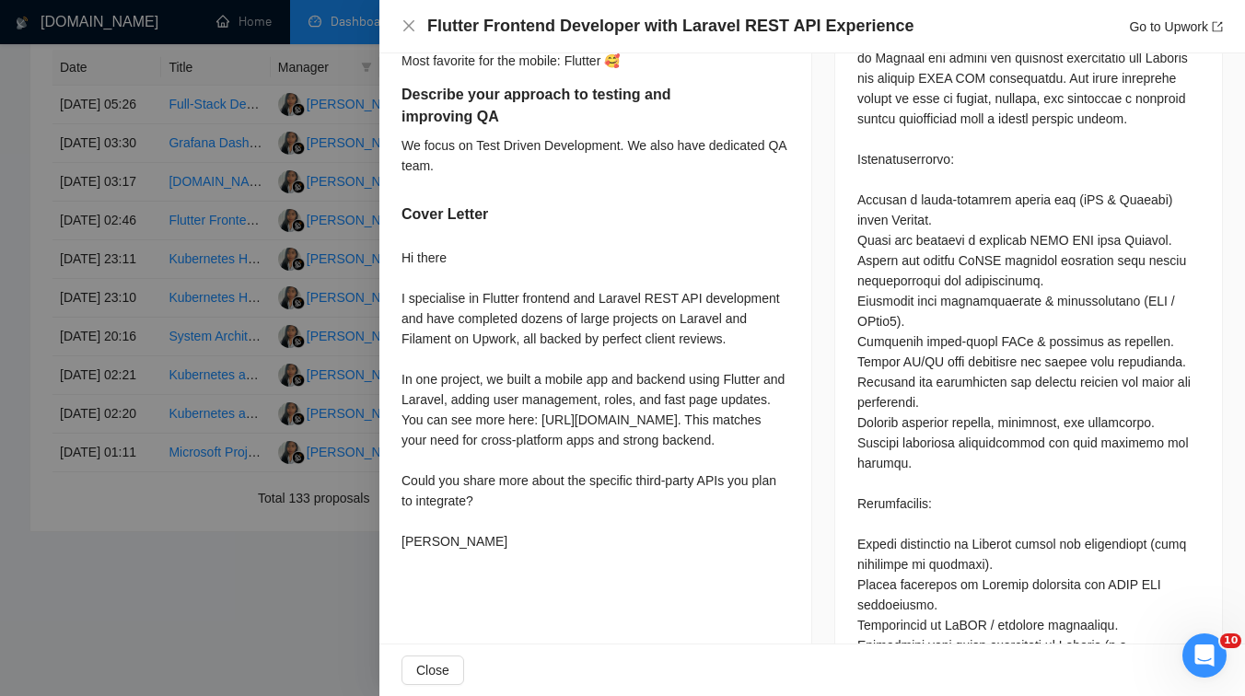
scroll to position [906, 0]
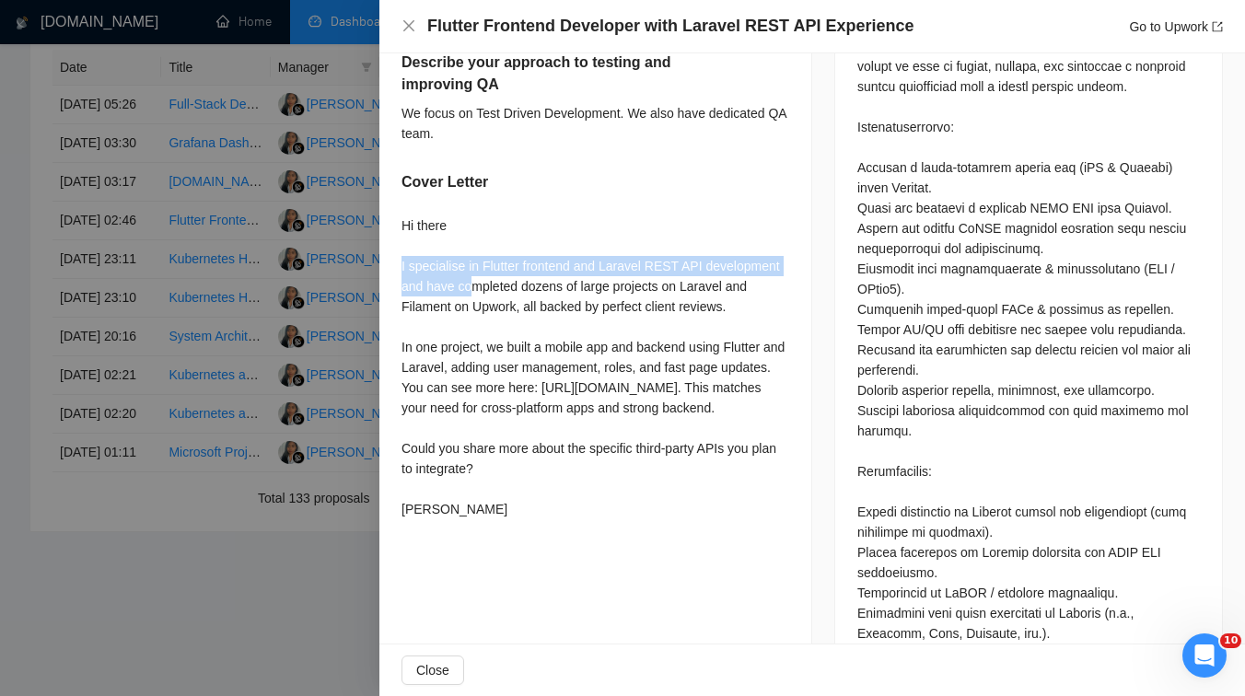
drag, startPoint x: 392, startPoint y: 283, endPoint x: 471, endPoint y: 314, distance: 84.3
click at [471, 314] on div "Describe your recent experience with similar projects Let's discuss during the …" at bounding box center [595, 78] width 432 height 939
click at [470, 375] on div "Hi there I specialise in Flutter frontend and Laravel REST API development and …" at bounding box center [596, 368] width 388 height 304
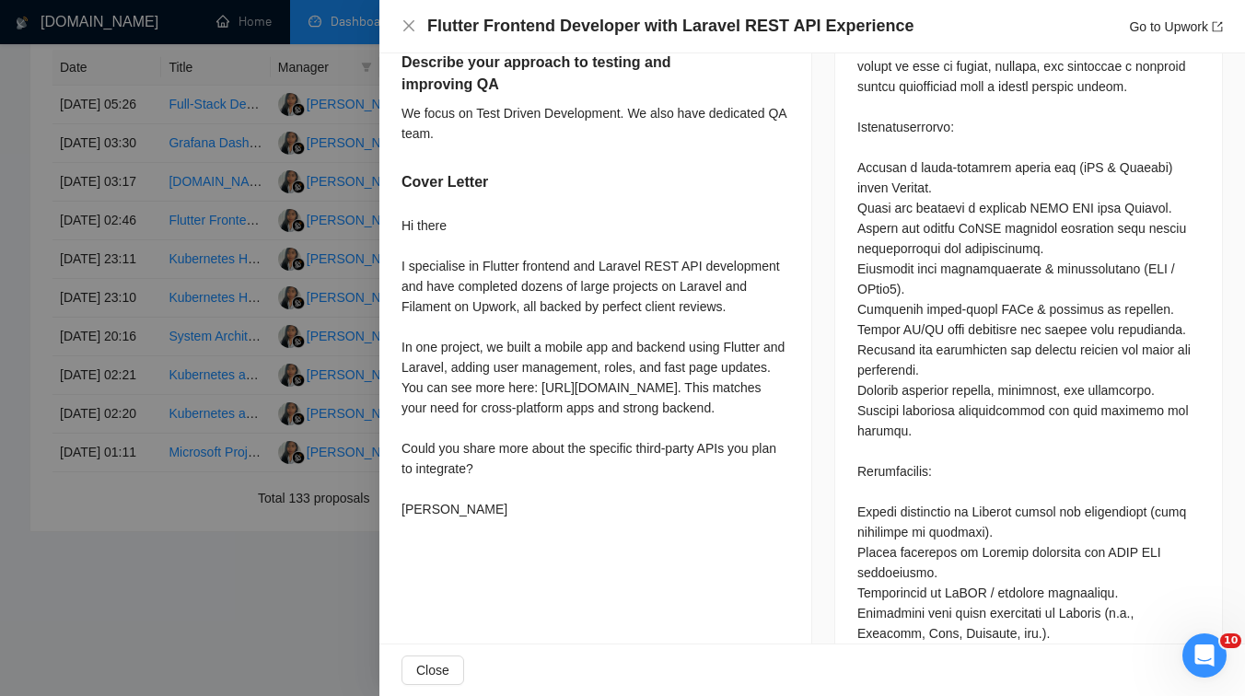
click at [295, 413] on div at bounding box center [622, 348] width 1245 height 696
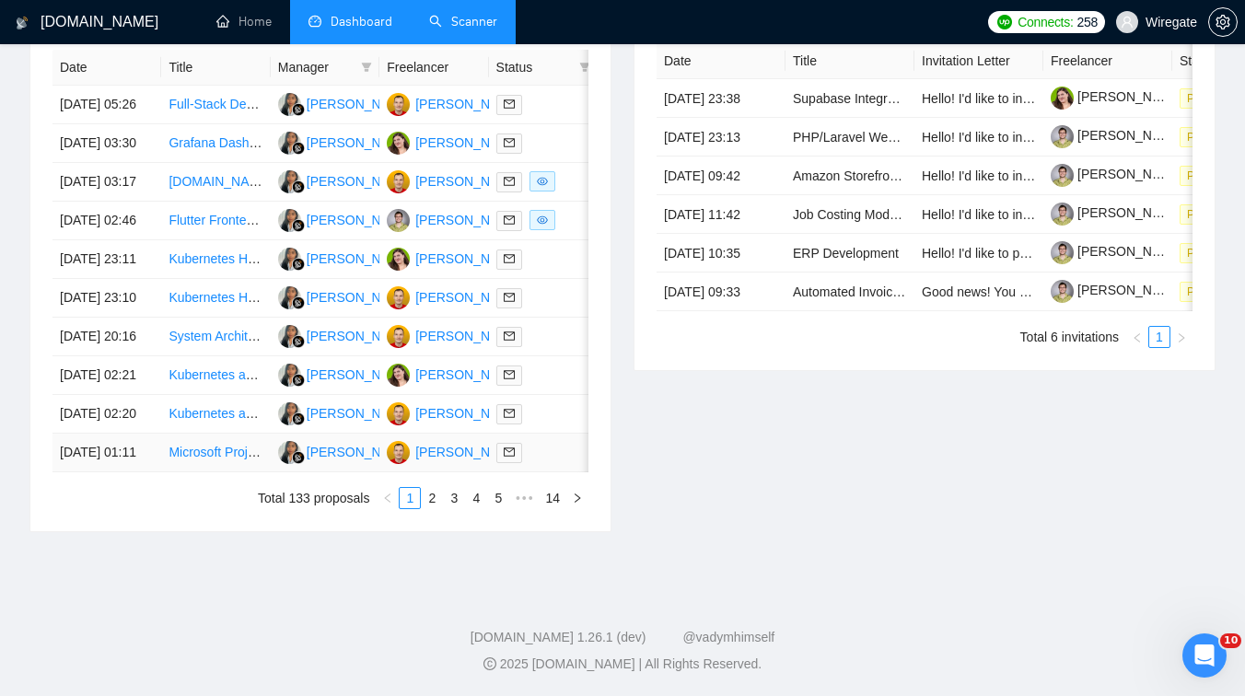
scroll to position [0, 0]
